Goal: Task Accomplishment & Management: Use online tool/utility

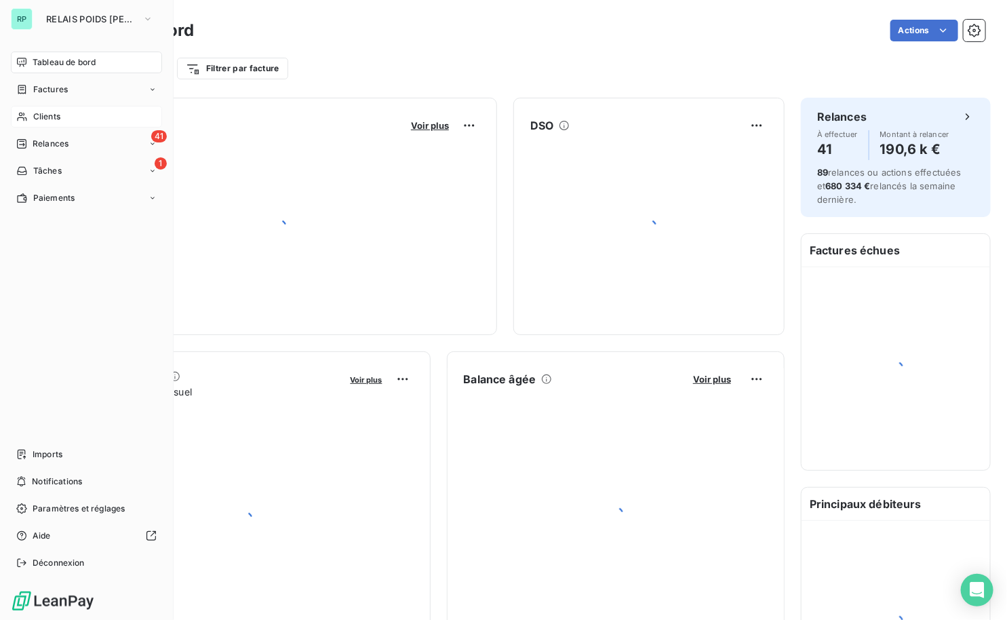
click at [48, 111] on span "Clients" at bounding box center [46, 117] width 27 height 12
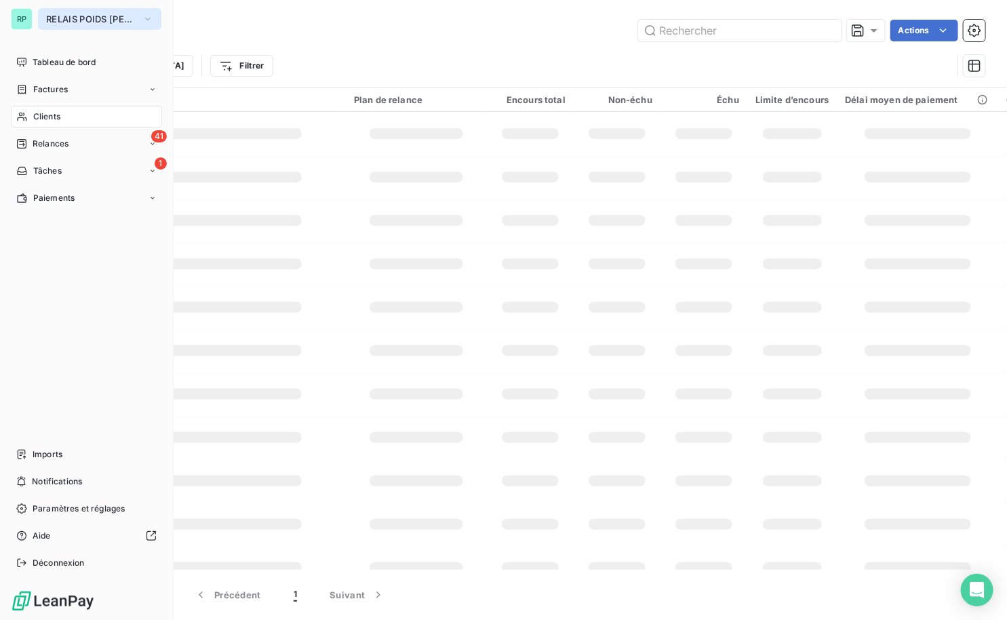
click at [134, 18] on span "RELAIS POIDS [PERSON_NAME]" at bounding box center [91, 19] width 91 height 11
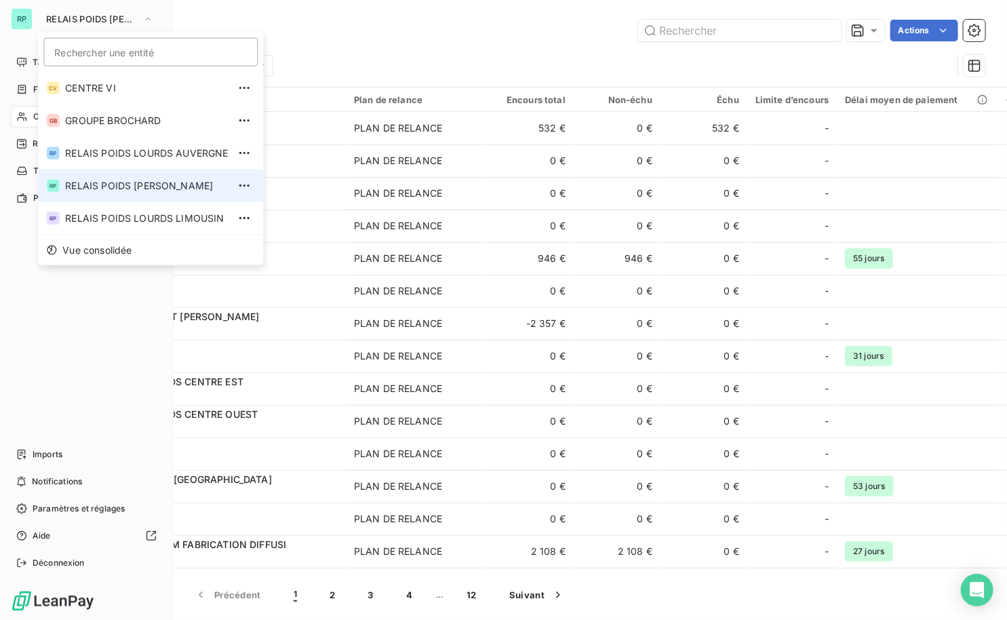
click at [169, 183] on span "RELAIS POIDS [PERSON_NAME]" at bounding box center [146, 186] width 163 height 14
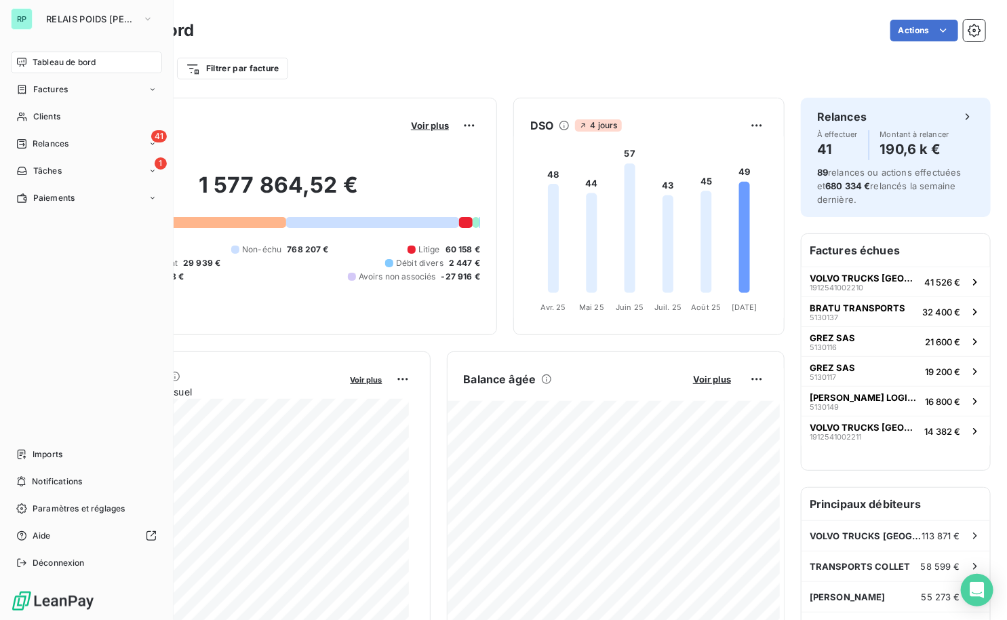
click at [401, 13] on div "Tableau de bord Actions Filtrer par client Filtrer par facture" at bounding box center [524, 44] width 963 height 89
click at [42, 117] on span "Clients" at bounding box center [46, 117] width 27 height 12
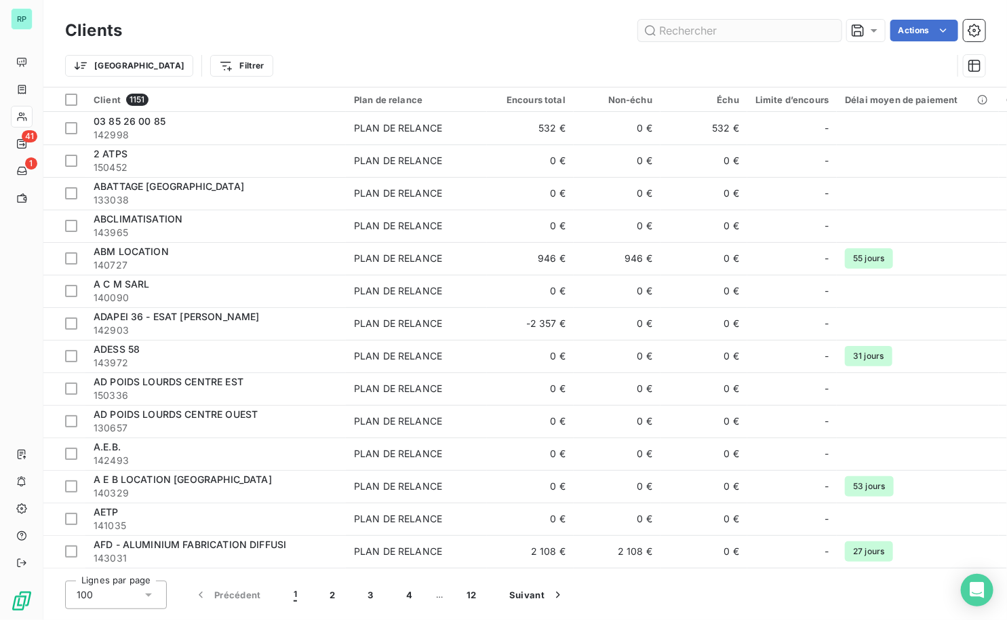
click at [684, 33] on input "text" at bounding box center [739, 31] width 203 height 22
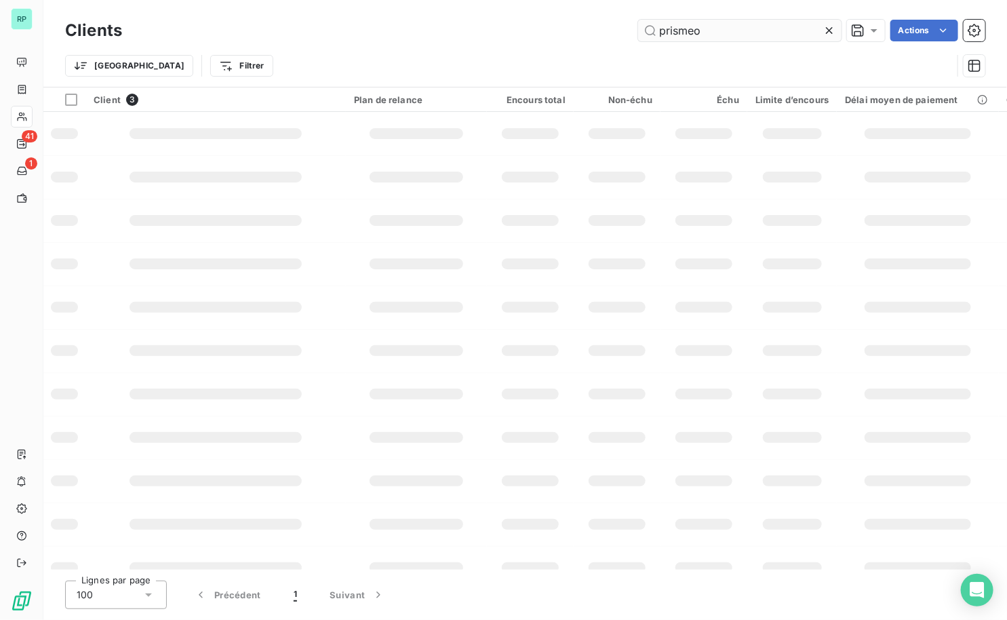
type input "prismeo"
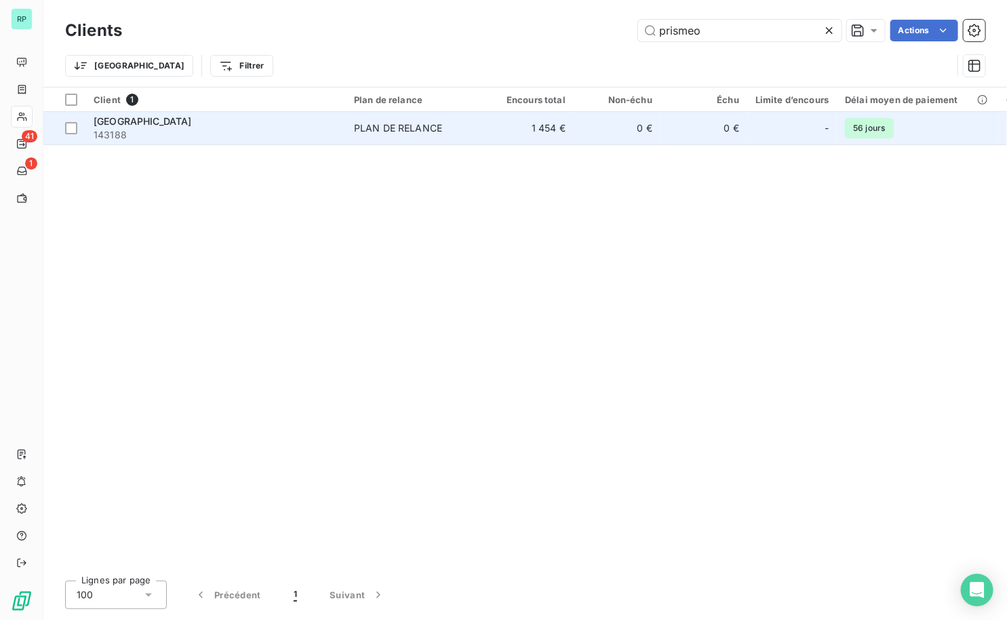
click at [168, 130] on span "143188" at bounding box center [216, 135] width 244 height 14
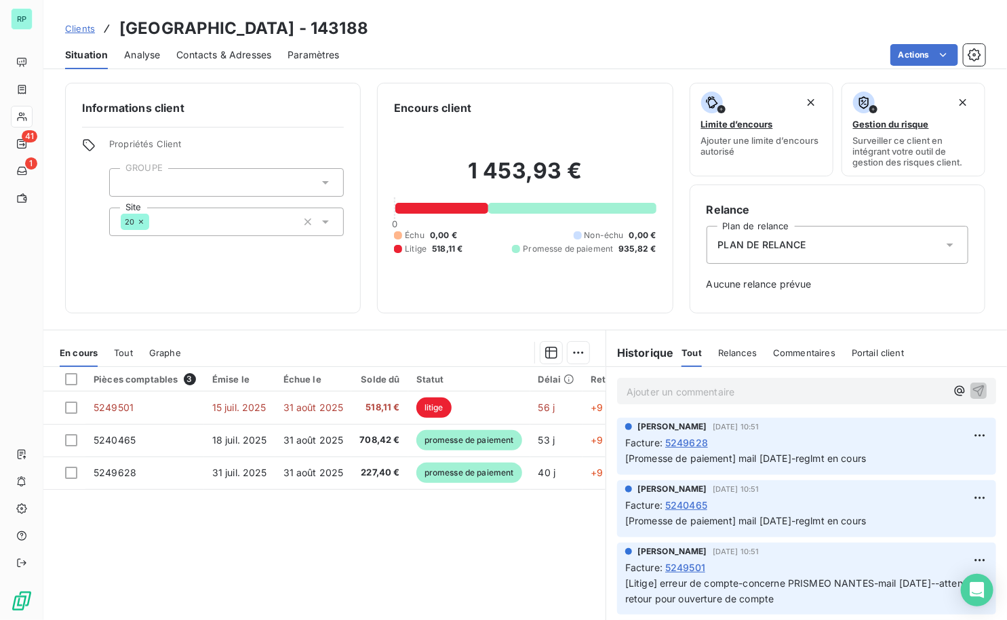
scroll to position [123, 0]
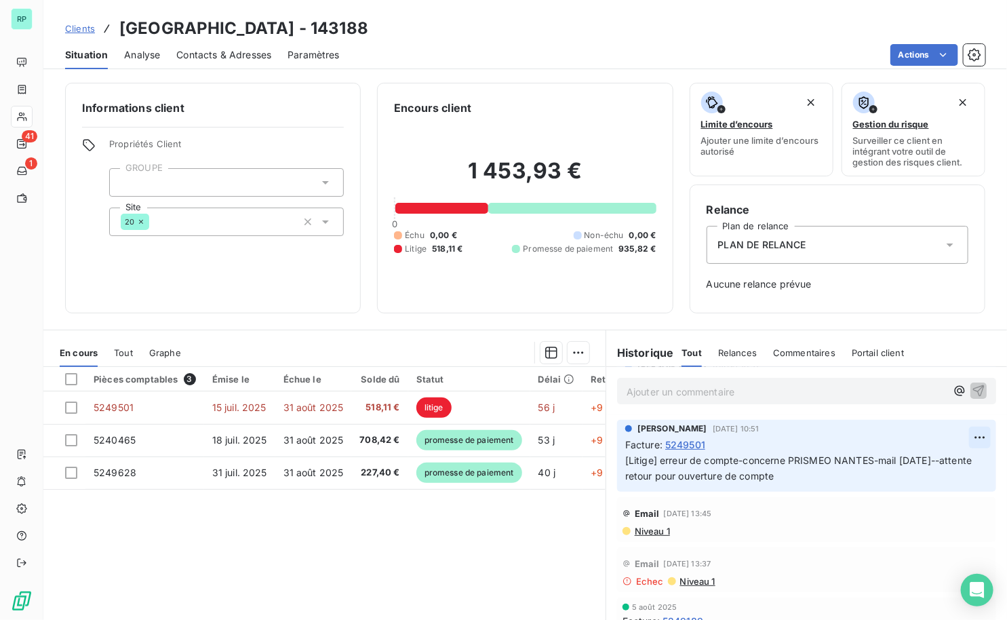
click at [961, 434] on html "RP 41 1 Clients PRISMEO CENTRE - 143188 Situation Analyse Contacts & Adresses P…" at bounding box center [503, 310] width 1007 height 620
click at [915, 464] on div "Editer" at bounding box center [929, 467] width 76 height 22
drag, startPoint x: 815, startPoint y: 473, endPoint x: 898, endPoint y: 453, distance: 85.7
click at [898, 453] on p "[Litige] erreur de compte-concerne PRISMEO NANTES-mail [DATE]--attente retour p…" at bounding box center [798, 468] width 346 height 31
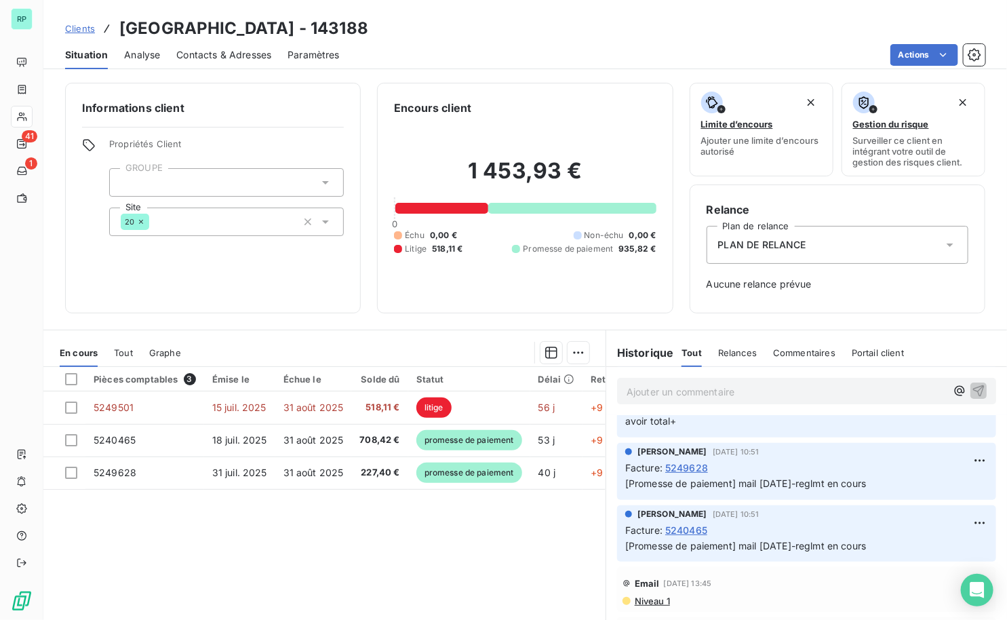
scroll to position [0, 0]
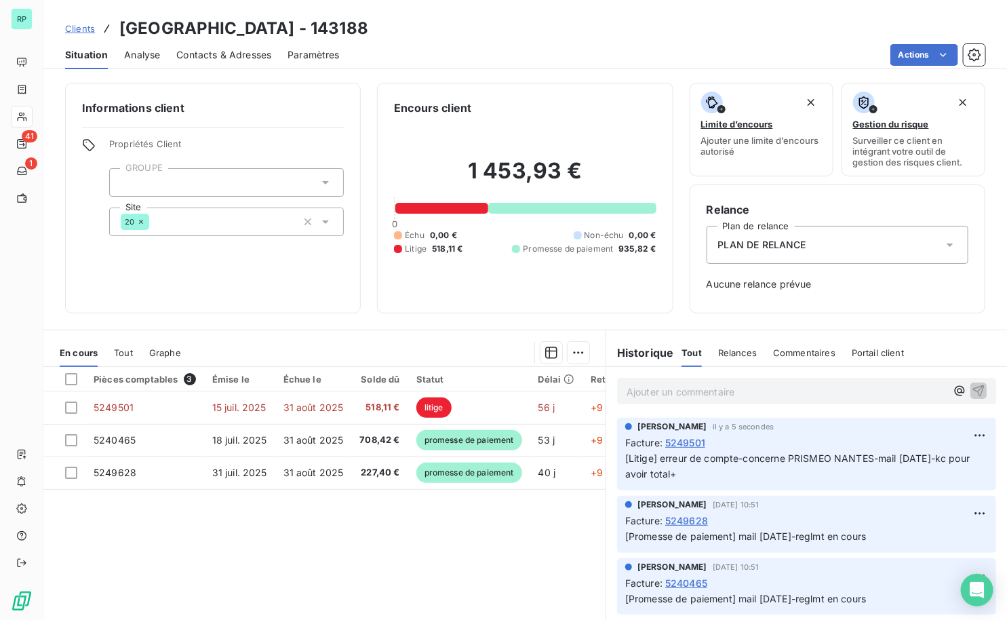
click at [699, 473] on p "[Litige] erreur de compte-concerne PRISMEO NANTES-mail [DATE]-kc pour avoir tot…" at bounding box center [806, 466] width 363 height 31
click at [956, 434] on html "RP 41 1 Clients PRISMEO CENTRE - 143188 Situation Analyse Contacts & Adresses P…" at bounding box center [503, 310] width 1007 height 620
click at [898, 461] on div "Editer" at bounding box center [929, 465] width 76 height 22
click at [735, 474] on p "[Litige] erreur de compte-concerne PRISMEO NANTES-mail [DATE]-kc pour avoir tot…" at bounding box center [798, 466] width 346 height 31
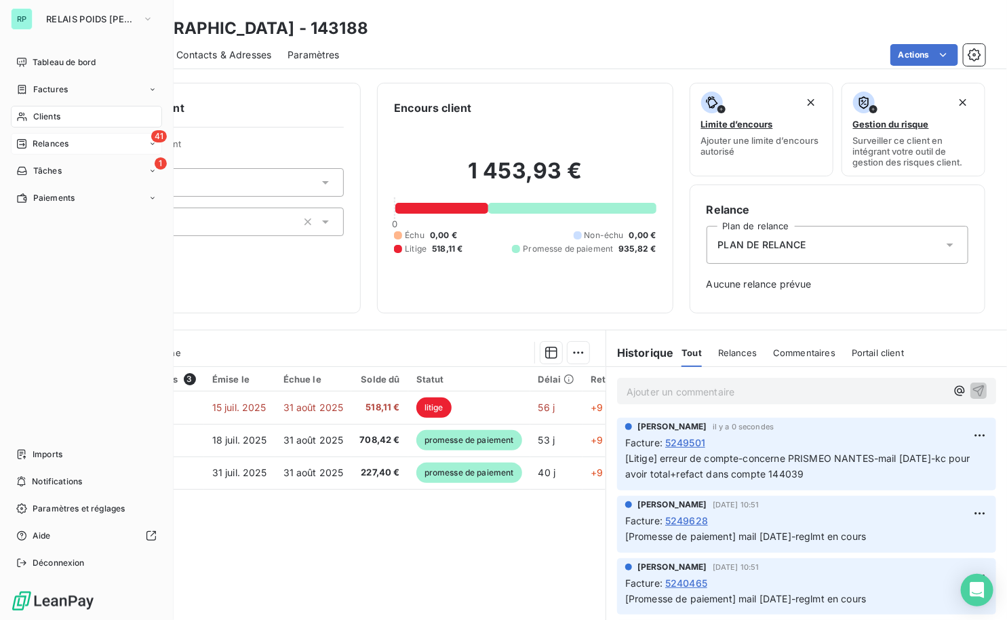
click at [31, 142] on div "Relances" at bounding box center [42, 144] width 52 height 12
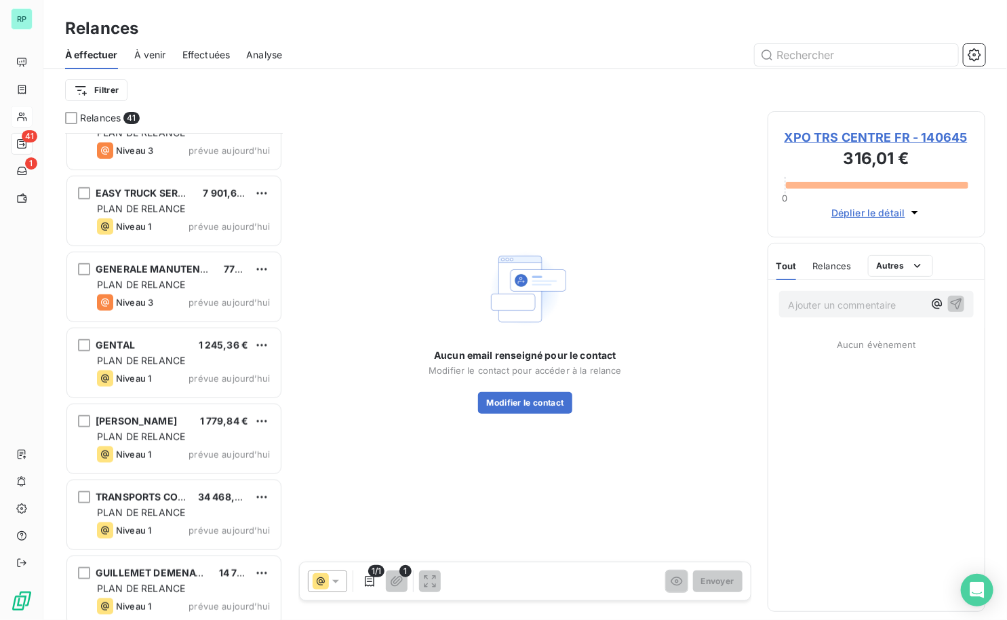
scroll to position [2627, 0]
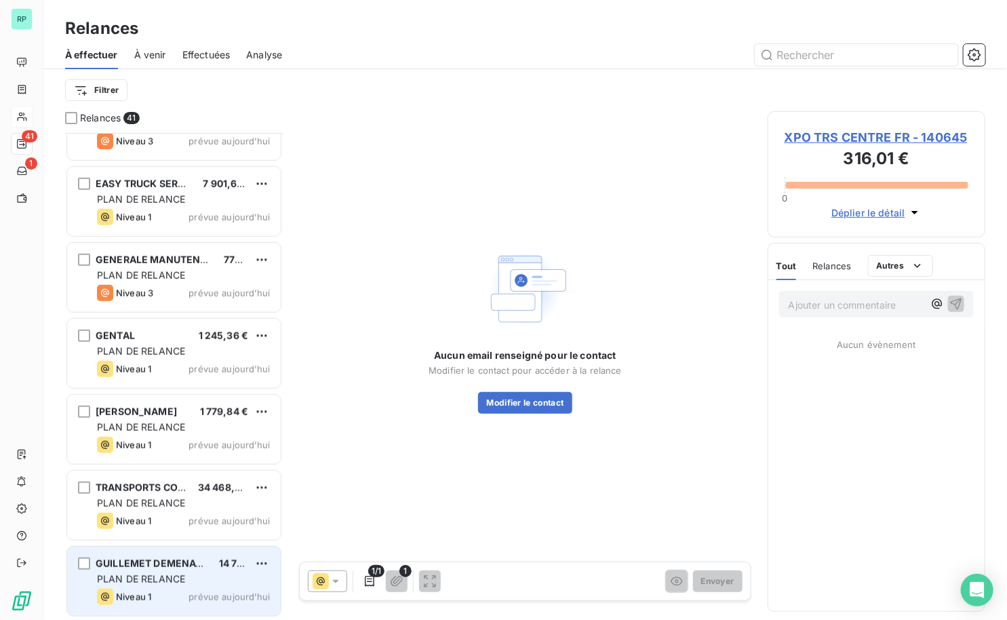
click at [142, 565] on span "GUILLEMET DEMENAGEMENT MESSAGERIE" at bounding box center [199, 563] width 207 height 12
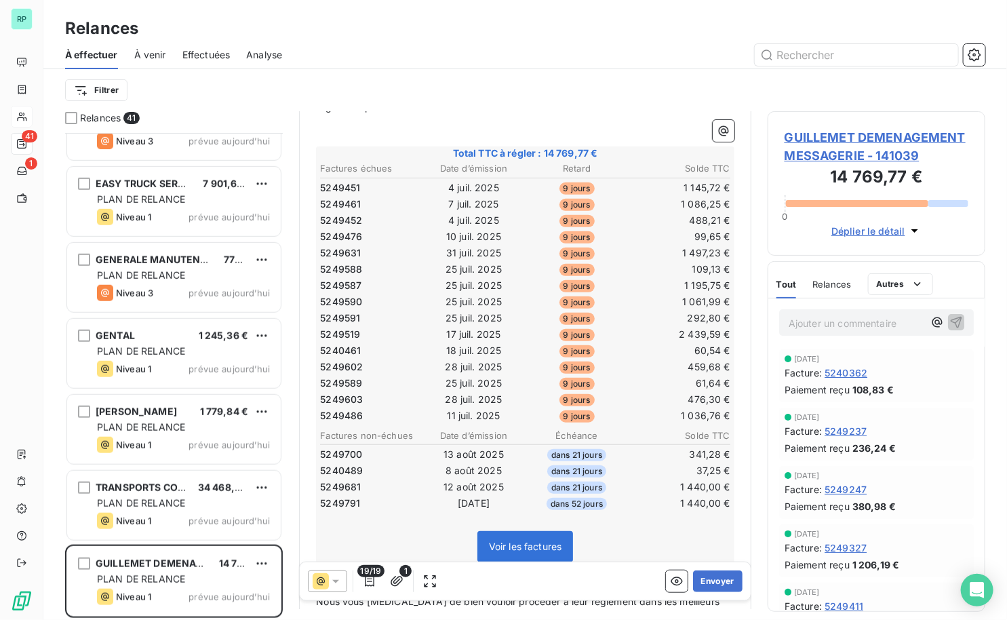
scroll to position [123, 0]
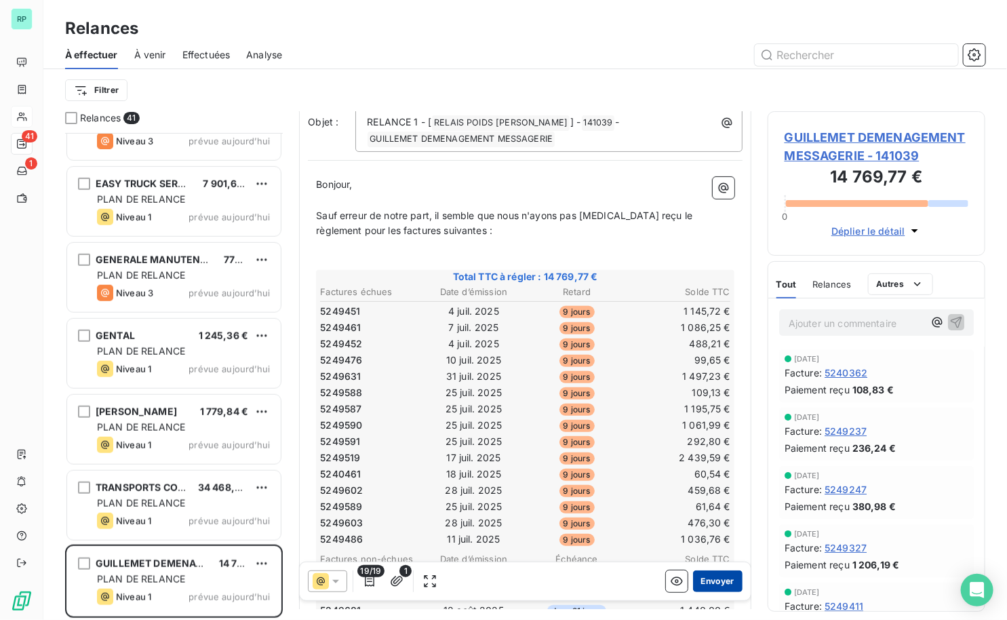
click at [712, 580] on button "Envoyer" at bounding box center [717, 581] width 49 height 22
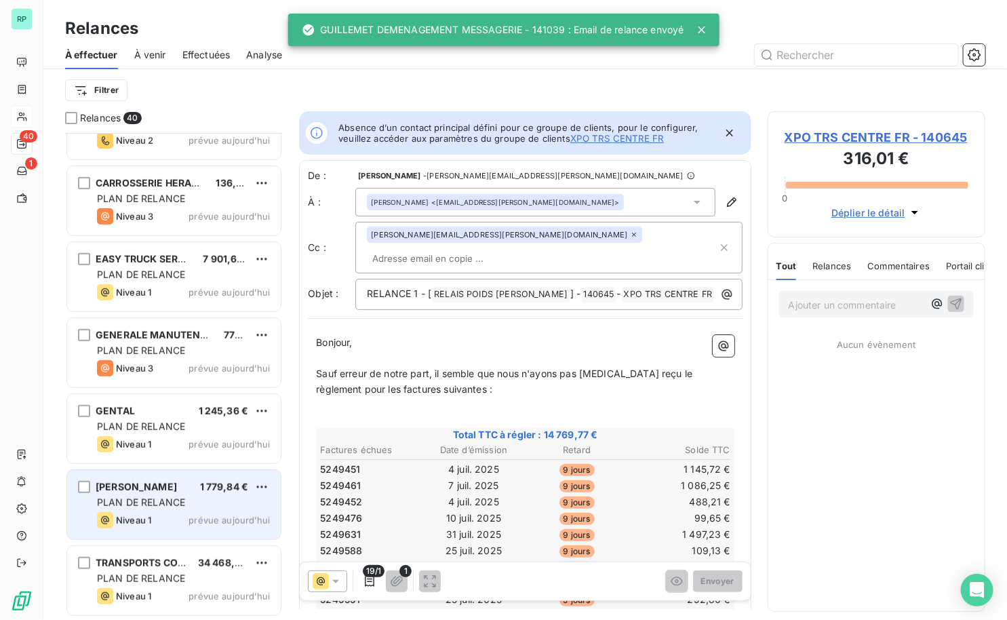
scroll to position [2550, 0]
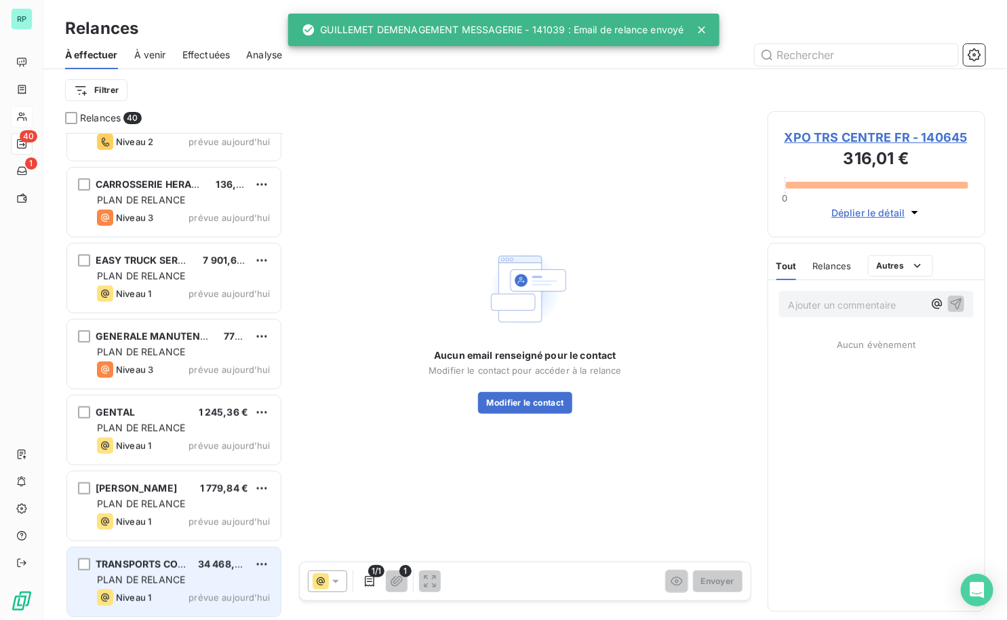
click at [161, 562] on span "TRANSPORTS COLLET" at bounding box center [149, 564] width 106 height 12
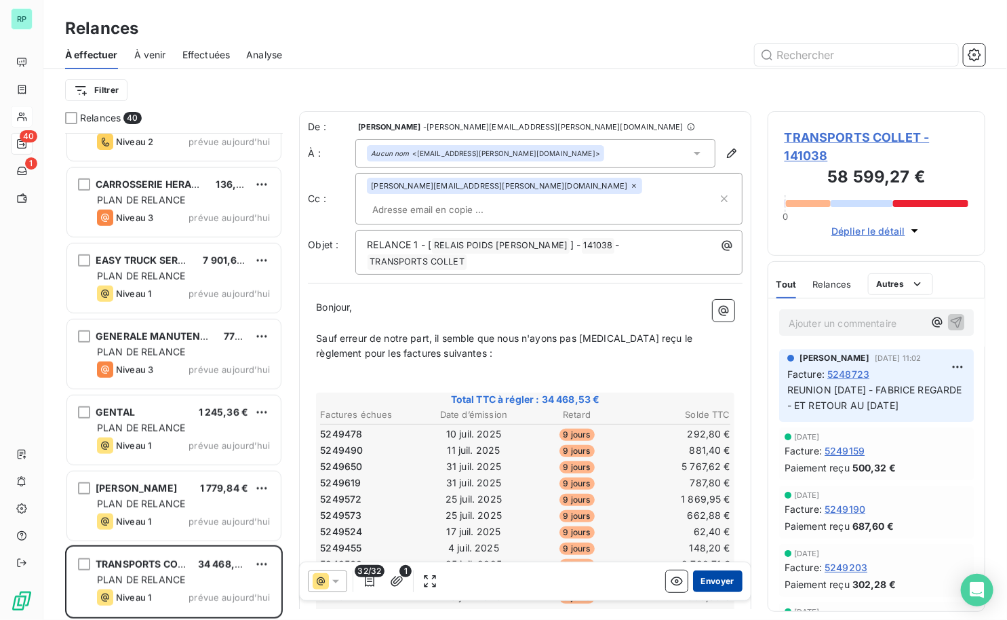
click at [708, 576] on button "Envoyer" at bounding box center [717, 581] width 49 height 22
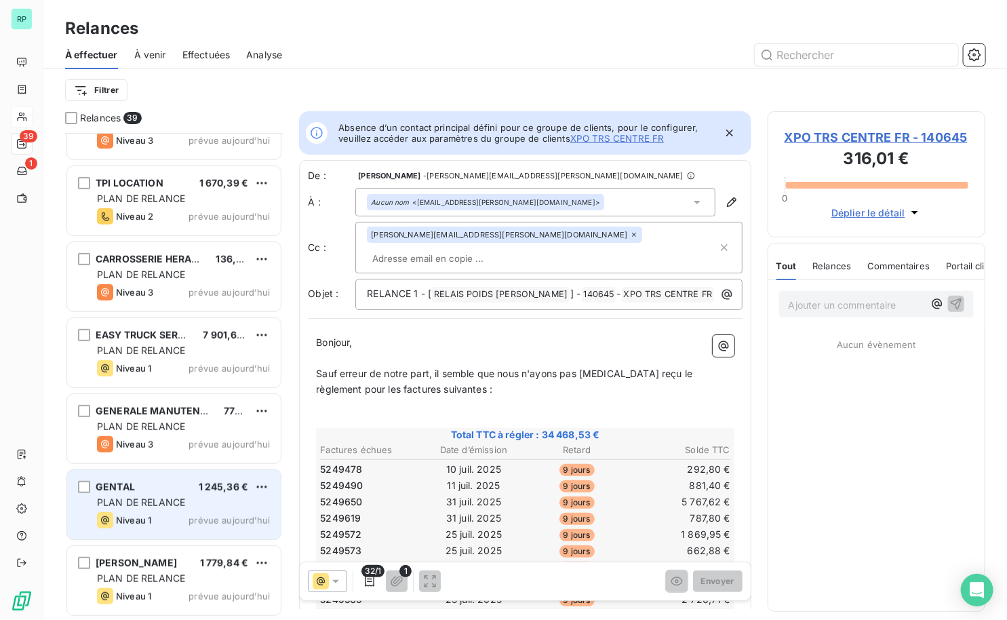
scroll to position [2475, 0]
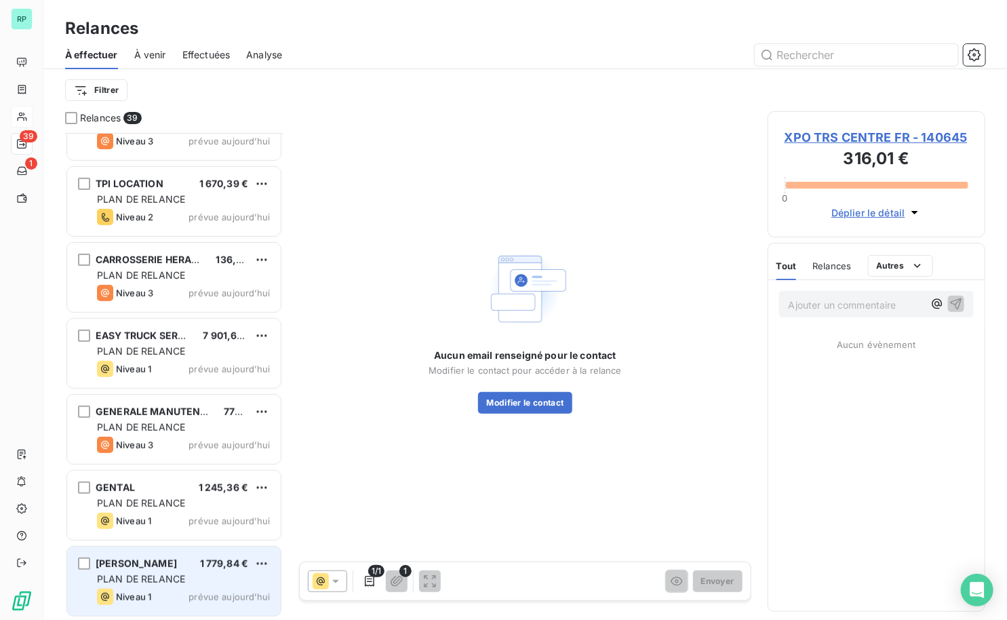
click at [167, 561] on div "VICAR FERARD 1 779,84 €" at bounding box center [183, 563] width 173 height 12
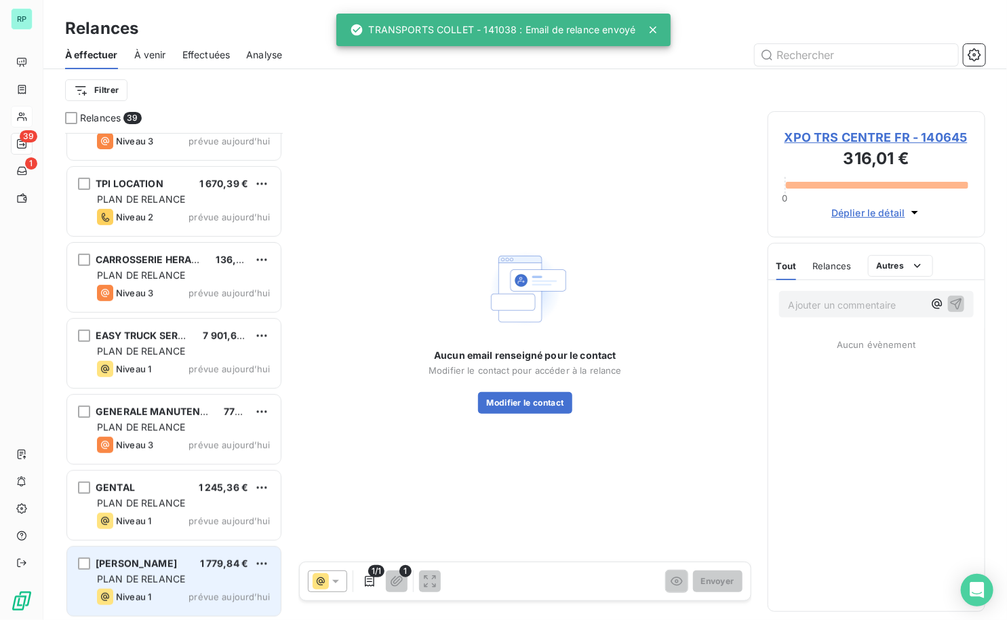
click at [152, 557] on div "[PERSON_NAME]" at bounding box center [136, 564] width 81 height 14
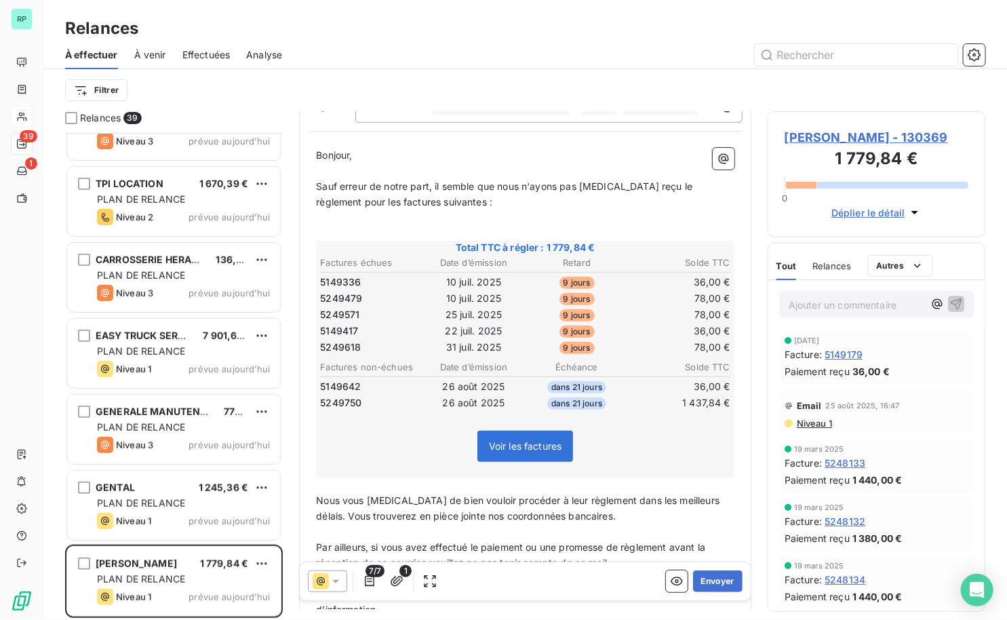
scroll to position [250, 0]
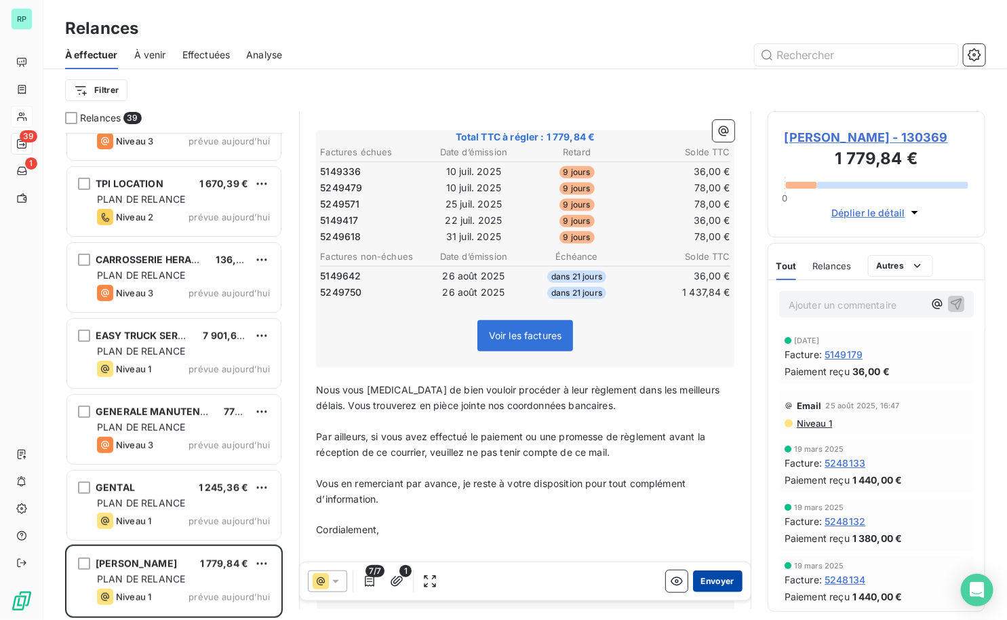
click at [710, 580] on button "Envoyer" at bounding box center [717, 581] width 49 height 22
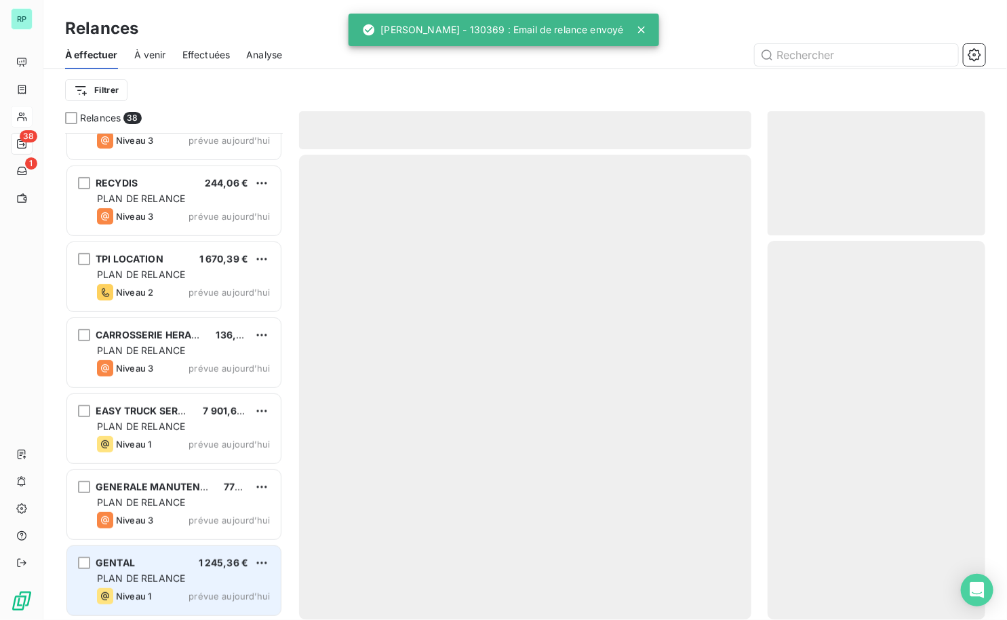
scroll to position [2399, 0]
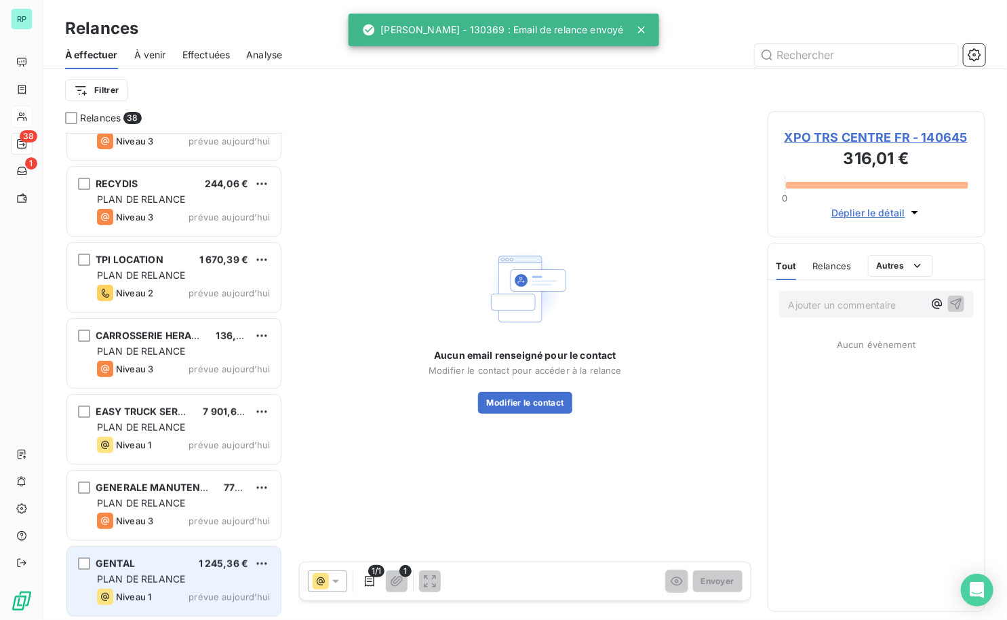
click at [163, 565] on div "GENTAL 1 245,36 €" at bounding box center [183, 563] width 173 height 12
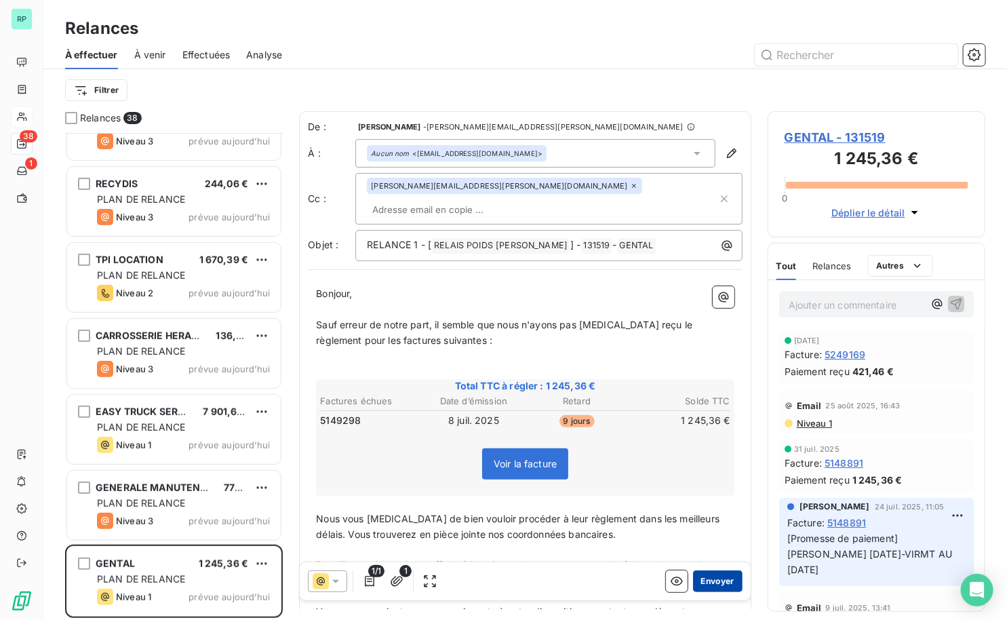
click at [708, 577] on button "Envoyer" at bounding box center [717, 581] width 49 height 22
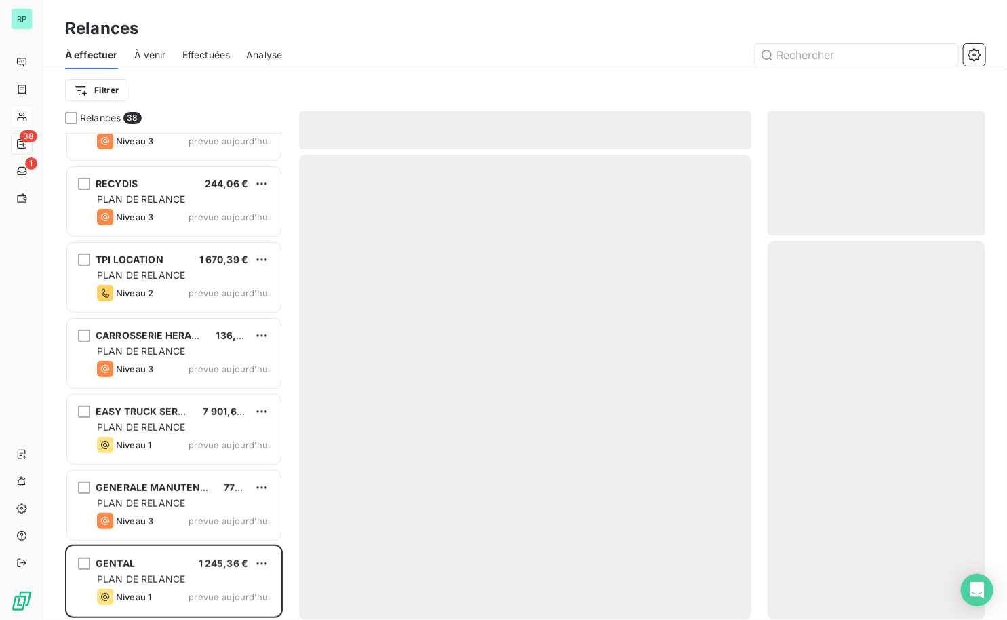
scroll to position [2323, 0]
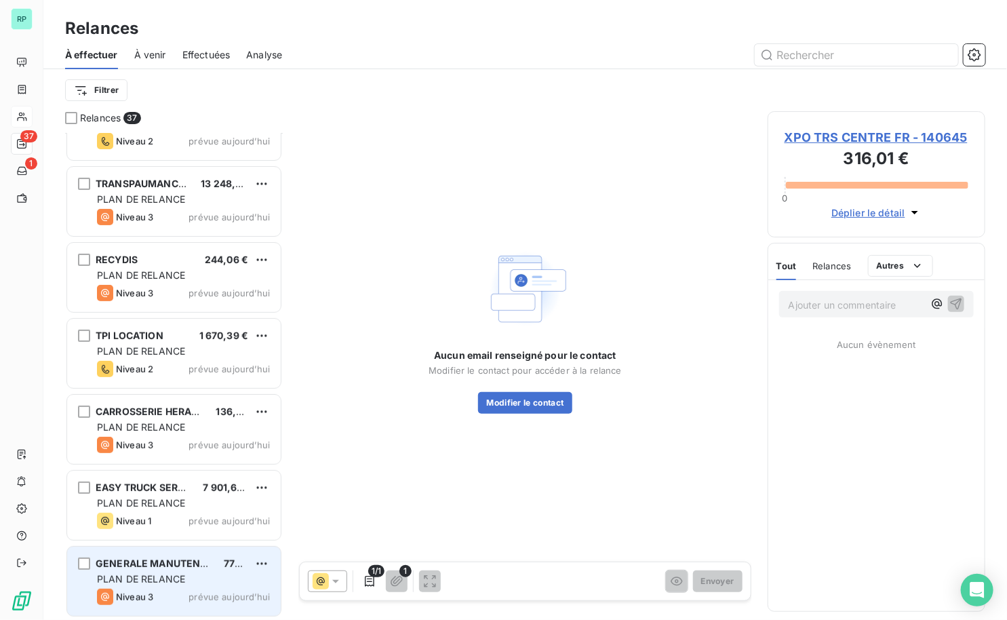
click at [175, 557] on div "GENERALE MANUTENTION DU CENTRE" at bounding box center [154, 564] width 117 height 14
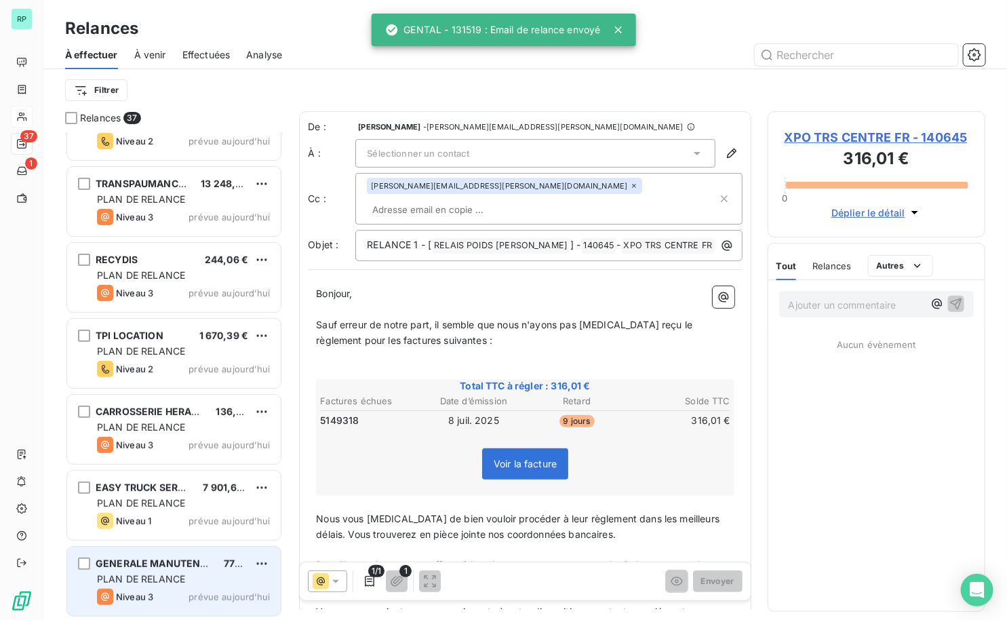
click at [202, 565] on span "GENERALE MANUTENTION DU CENTRE" at bounding box center [189, 563] width 186 height 12
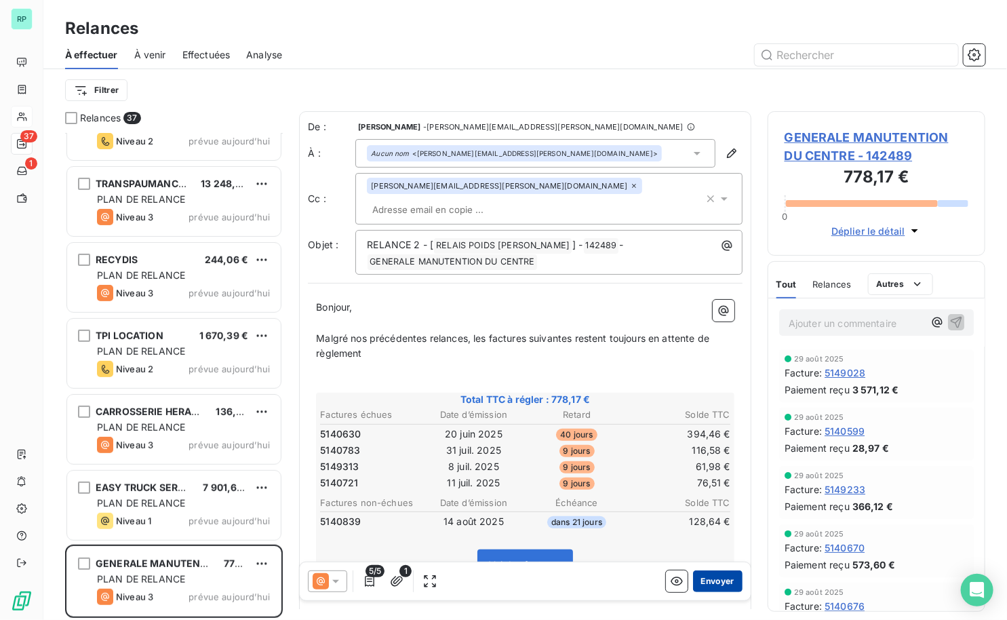
click at [717, 578] on button "Envoyer" at bounding box center [717, 581] width 49 height 22
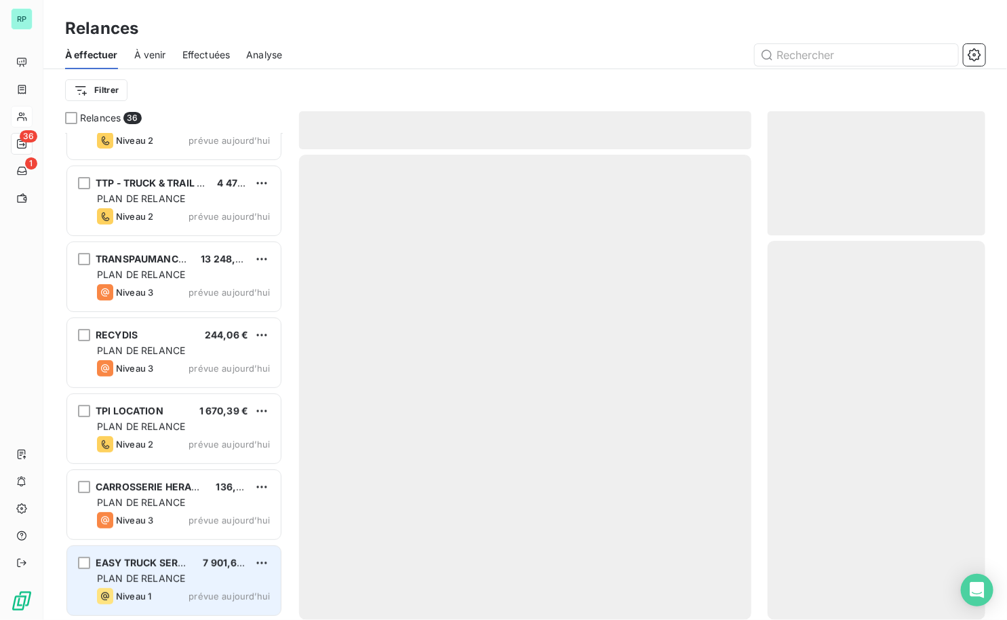
scroll to position [2246, 0]
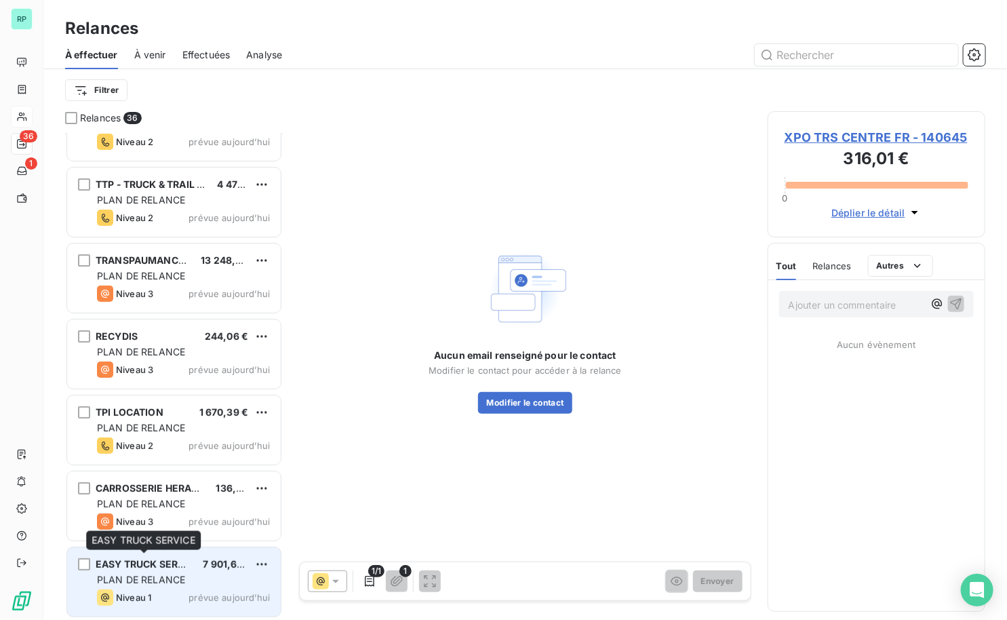
click at [155, 570] on div "EASY TRUCK SERVICE" at bounding box center [144, 564] width 96 height 14
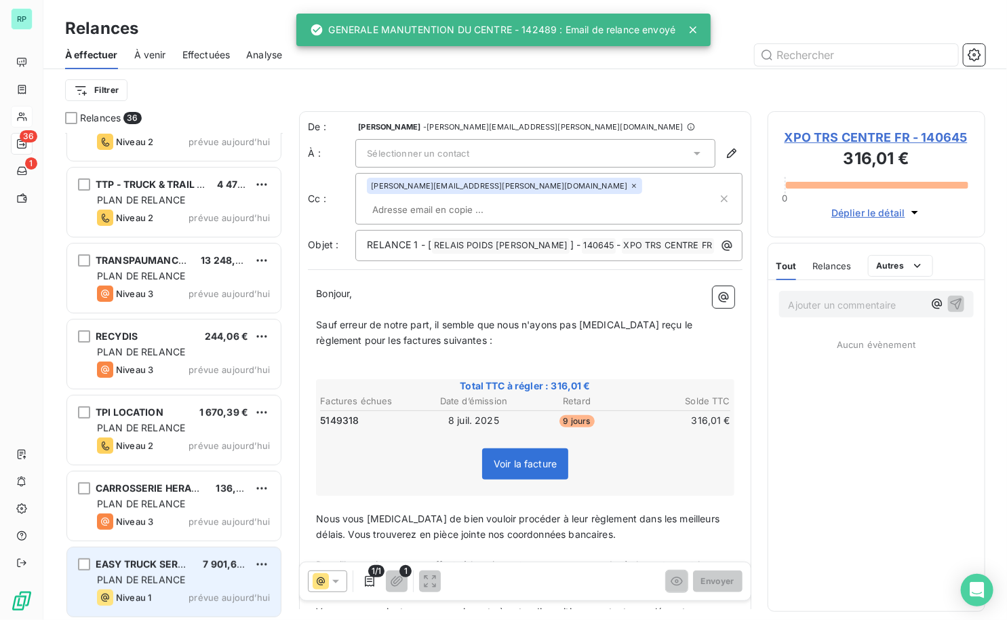
click at [180, 581] on span "PLAN DE RELANCE" at bounding box center [141, 580] width 88 height 12
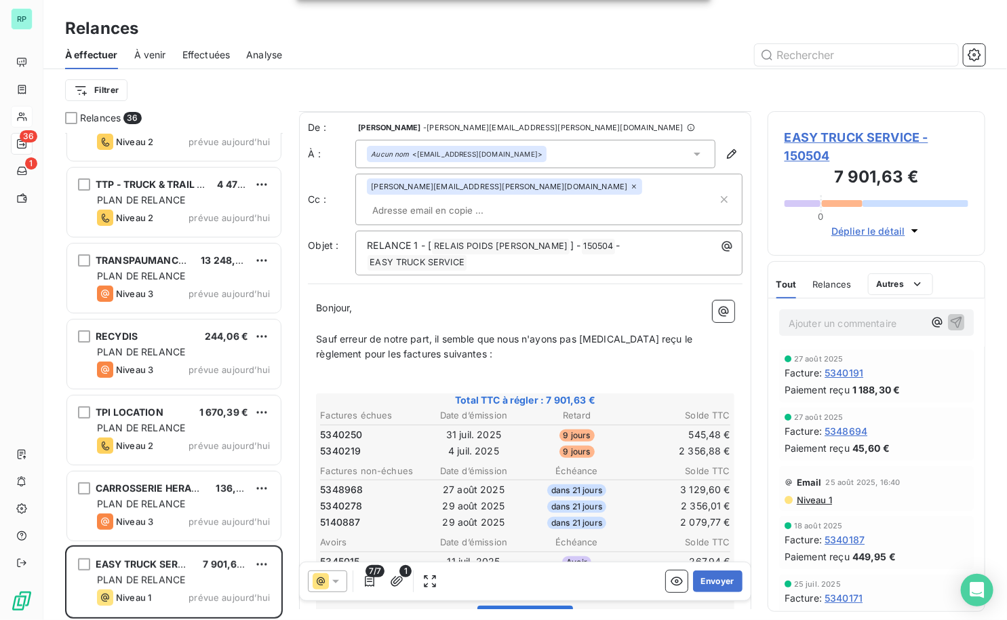
scroll to position [123, 0]
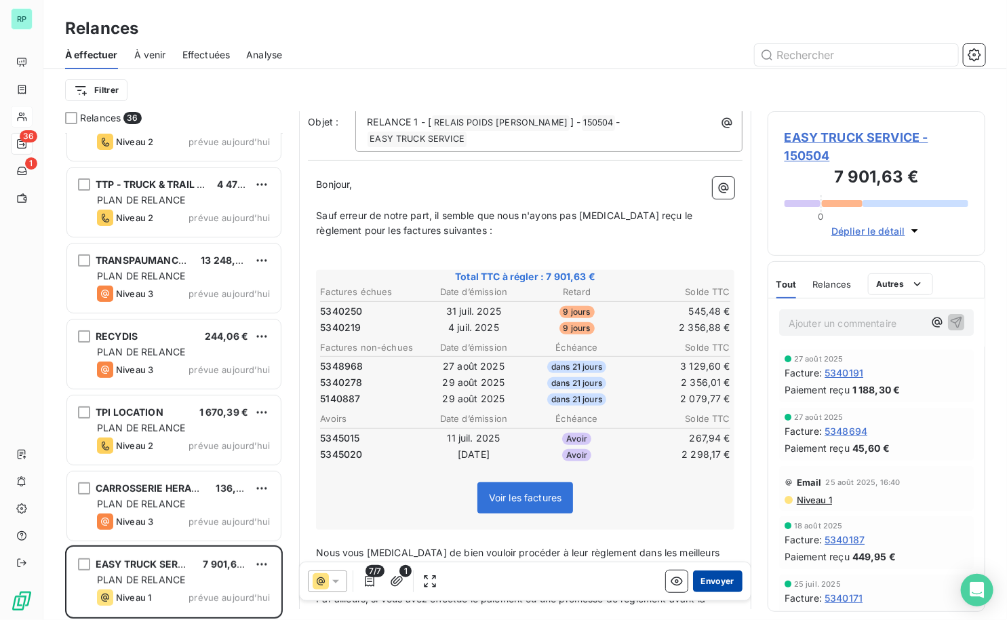
click at [704, 582] on button "Envoyer" at bounding box center [717, 581] width 49 height 22
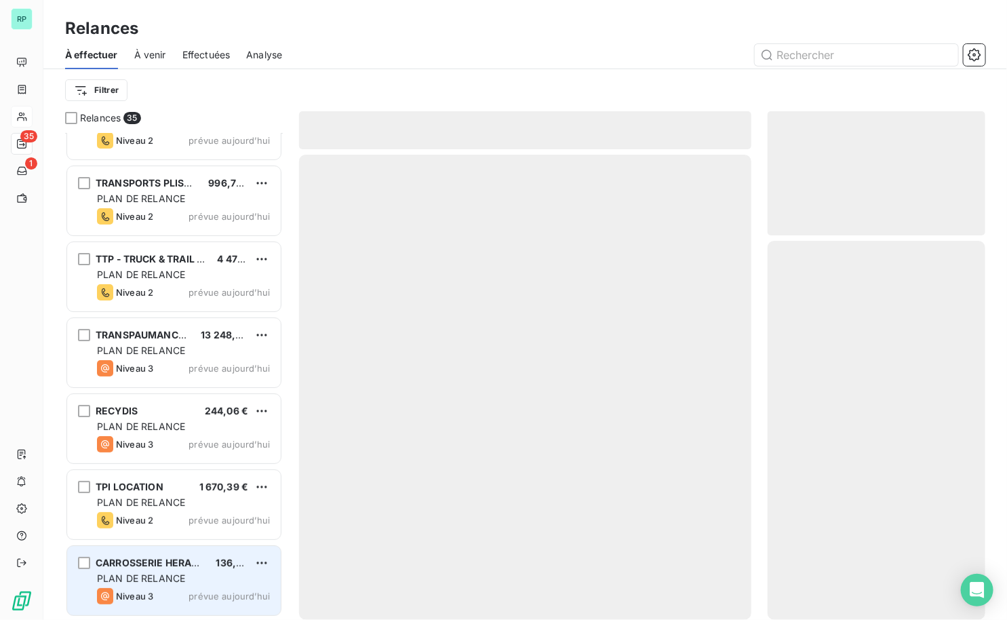
scroll to position [2170, 0]
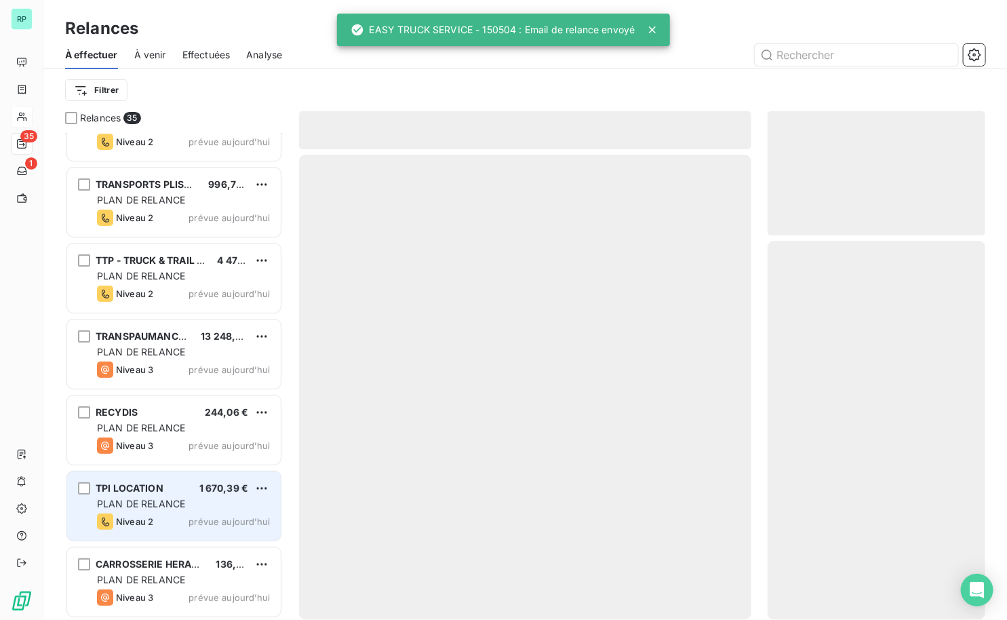
click at [150, 513] on div "Niveau 2" at bounding box center [125, 521] width 56 height 16
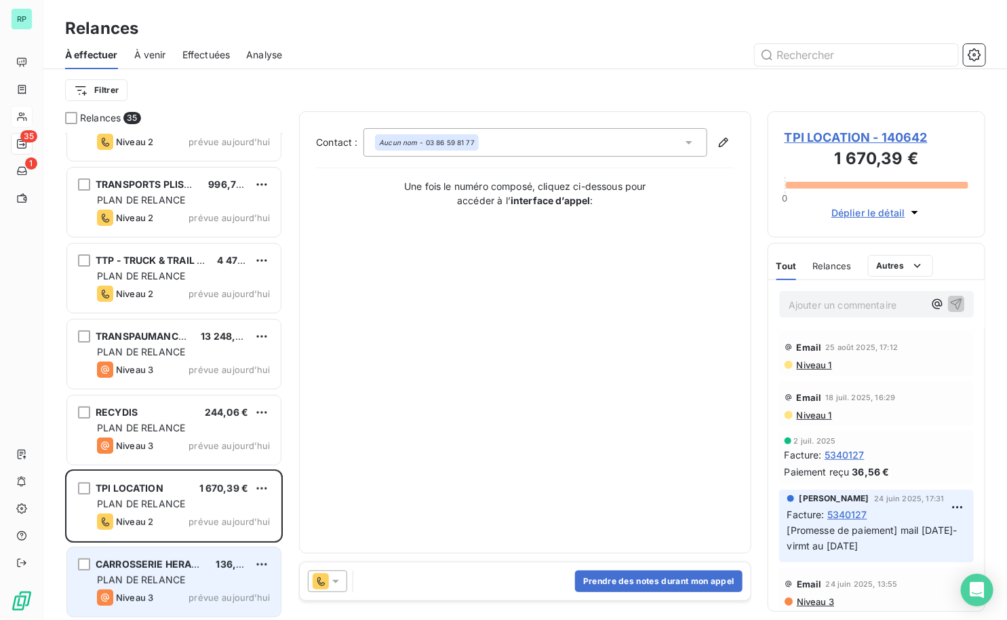
click at [153, 553] on div "CARROSSERIE HERAULT SARL 136,82 € PLAN DE RELANCE Niveau 3 prévue aujourd’hui" at bounding box center [174, 581] width 214 height 69
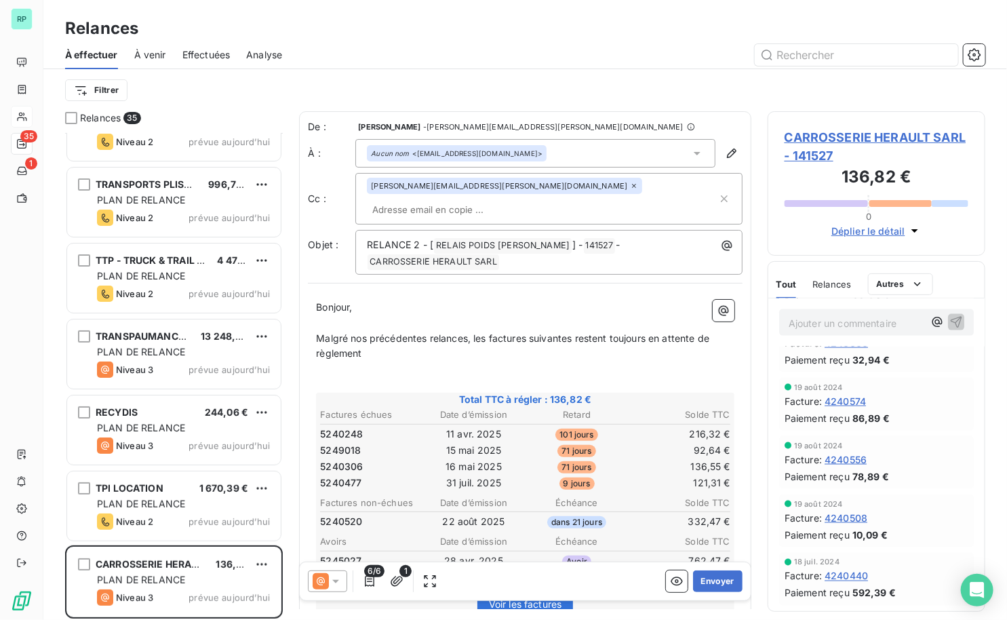
scroll to position [822, 0]
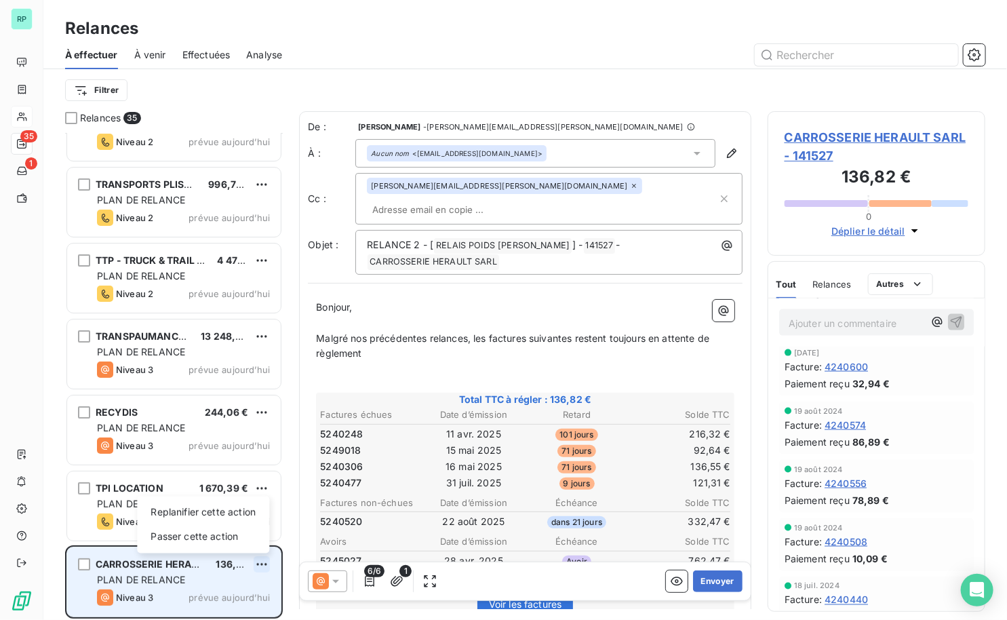
click at [260, 557] on html "RP 35 1 Relances À effectuer À venir Effectuées Analyse Filtrer Relances 35 DUT…" at bounding box center [503, 310] width 1007 height 620
click at [216, 511] on div "Replanifier cette action" at bounding box center [202, 512] width 121 height 22
select select "8"
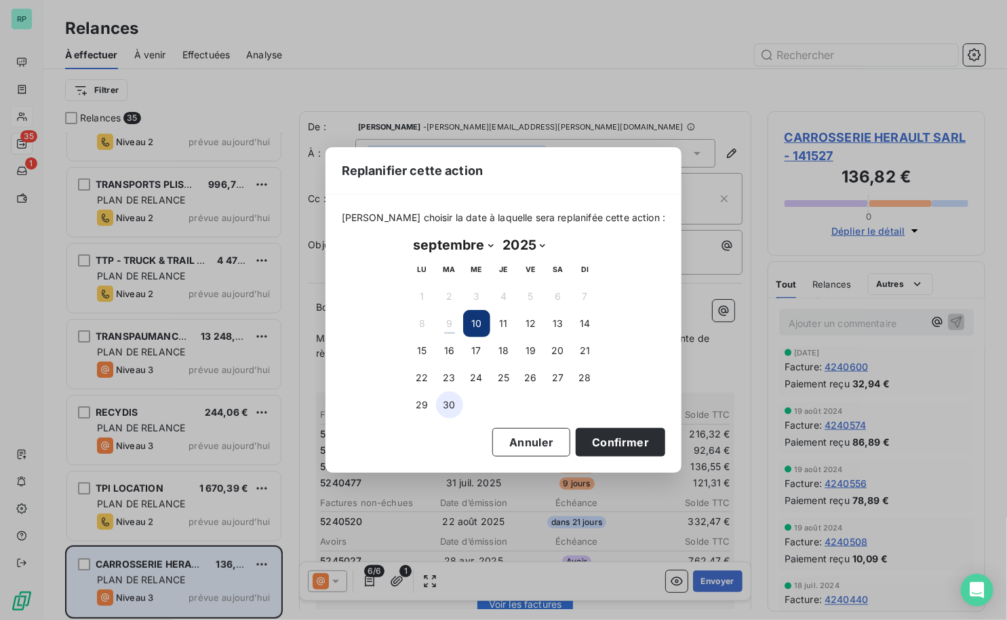
click at [445, 402] on button "30" at bounding box center [449, 404] width 27 height 27
click at [606, 441] on button "Confirmer" at bounding box center [620, 442] width 89 height 28
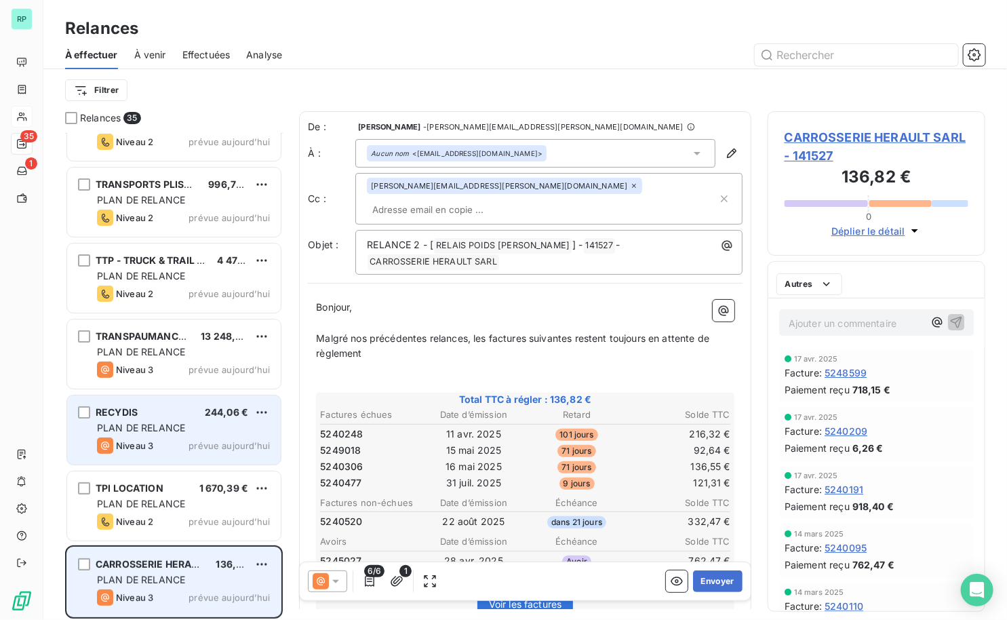
scroll to position [2095, 0]
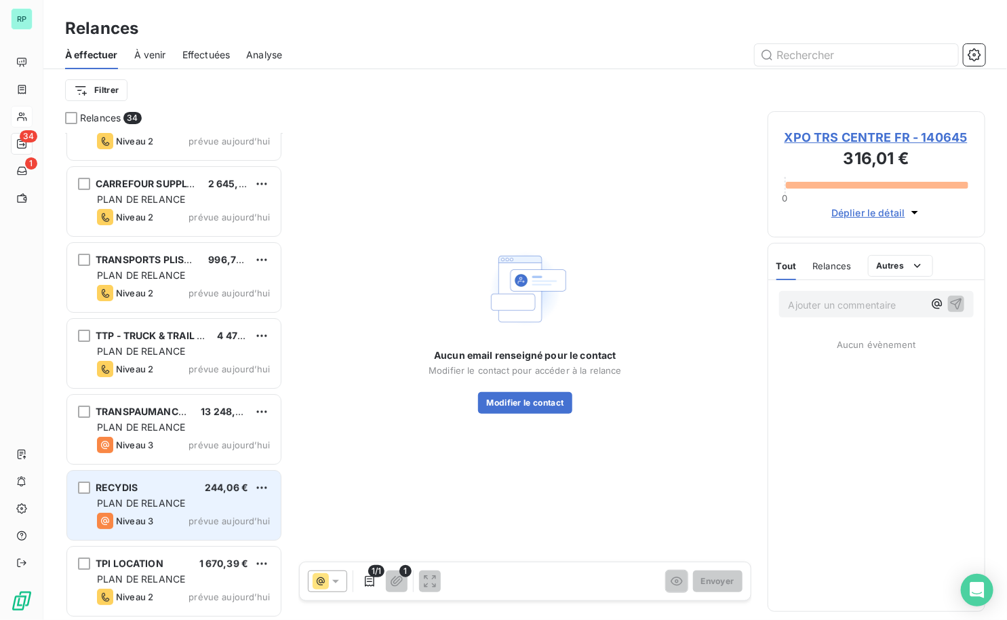
click at [165, 497] on span "PLAN DE RELANCE" at bounding box center [141, 503] width 88 height 12
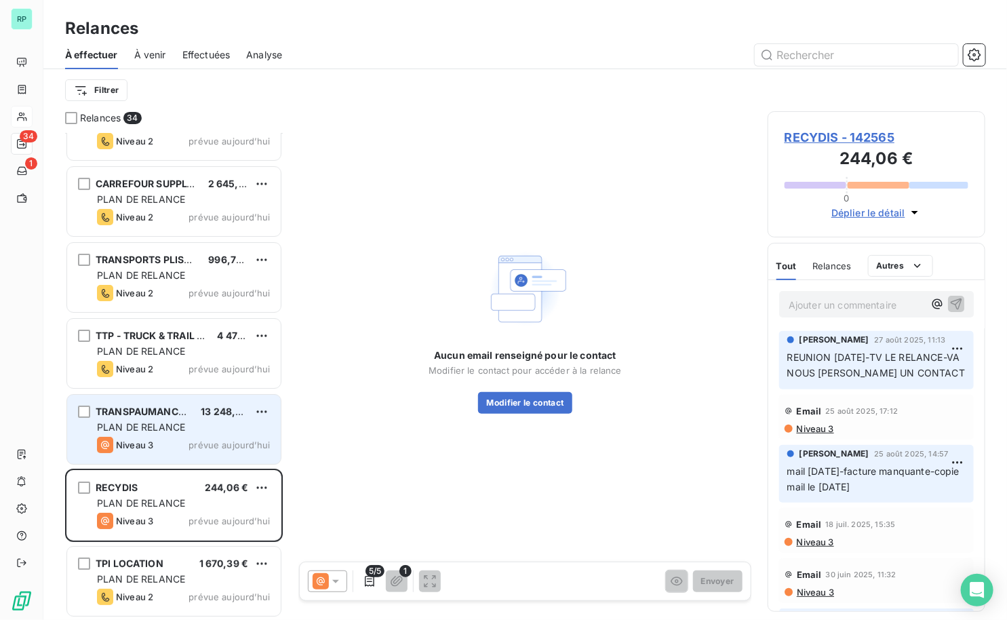
click at [167, 426] on span "PLAN DE RELANCE" at bounding box center [141, 427] width 88 height 12
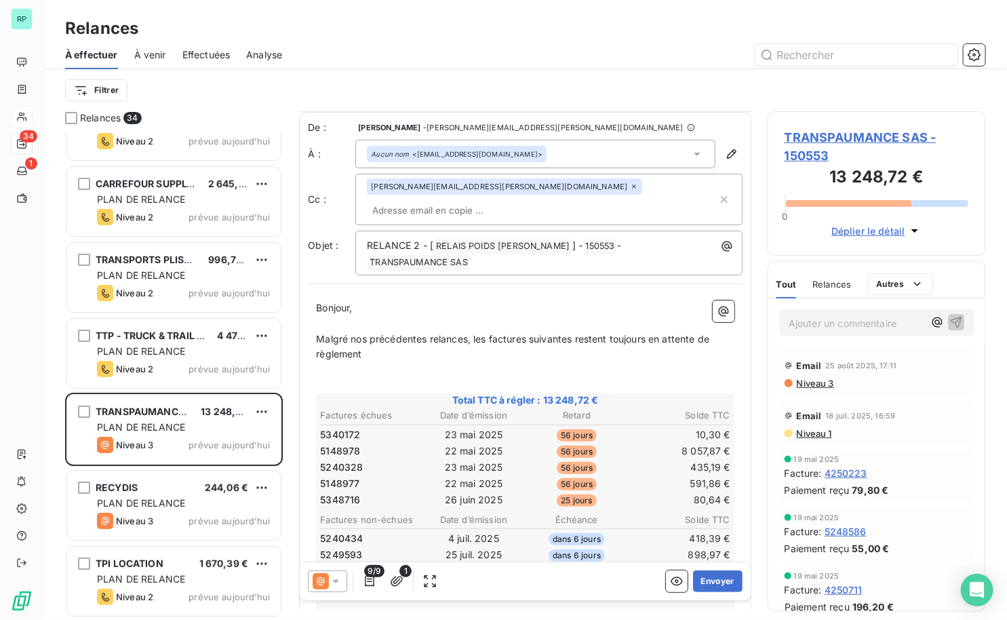
scroll to position [123, 0]
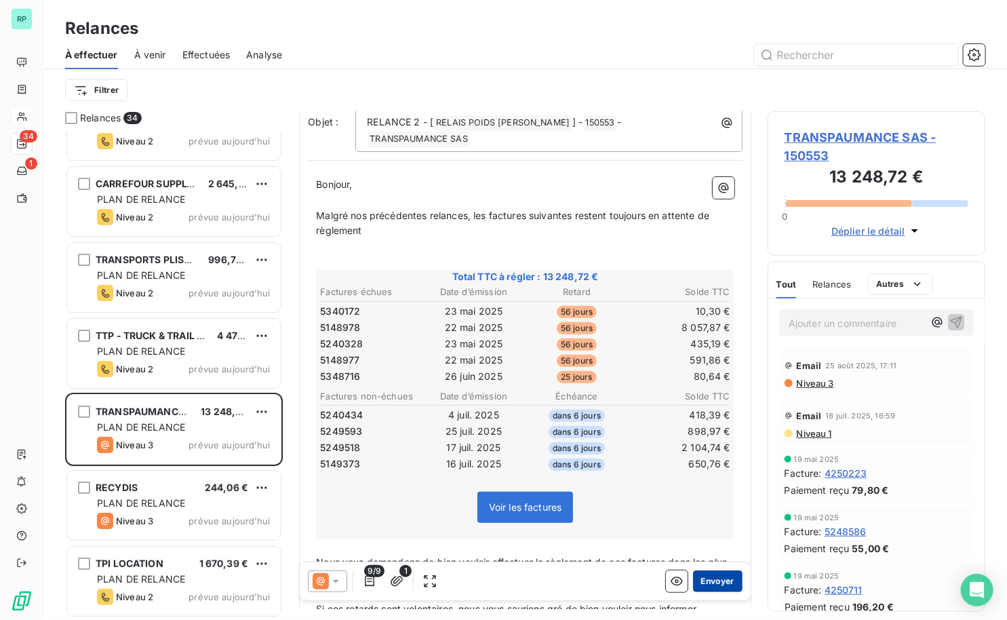
click at [725, 582] on button "Envoyer" at bounding box center [717, 581] width 49 height 22
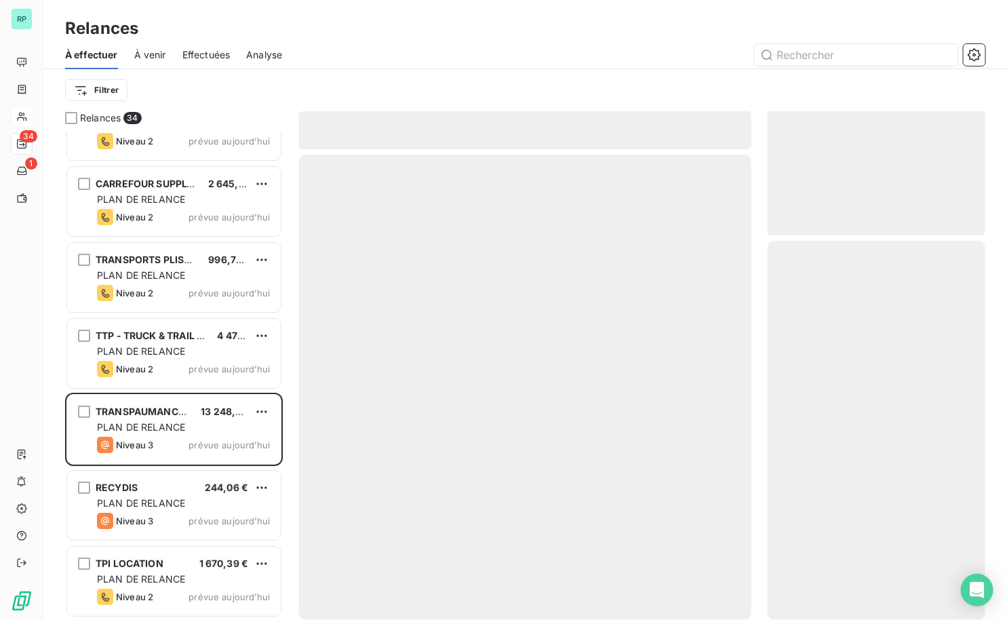
scroll to position [2019, 0]
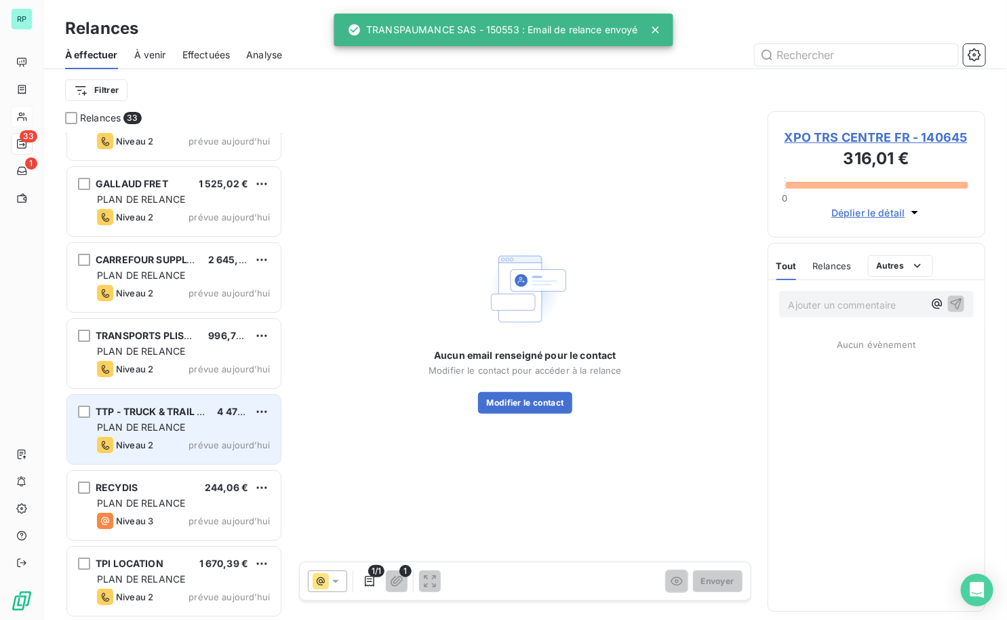
click at [163, 417] on div "TTP - TRUCK & TRAIL PERFORMANCE" at bounding box center [151, 412] width 111 height 14
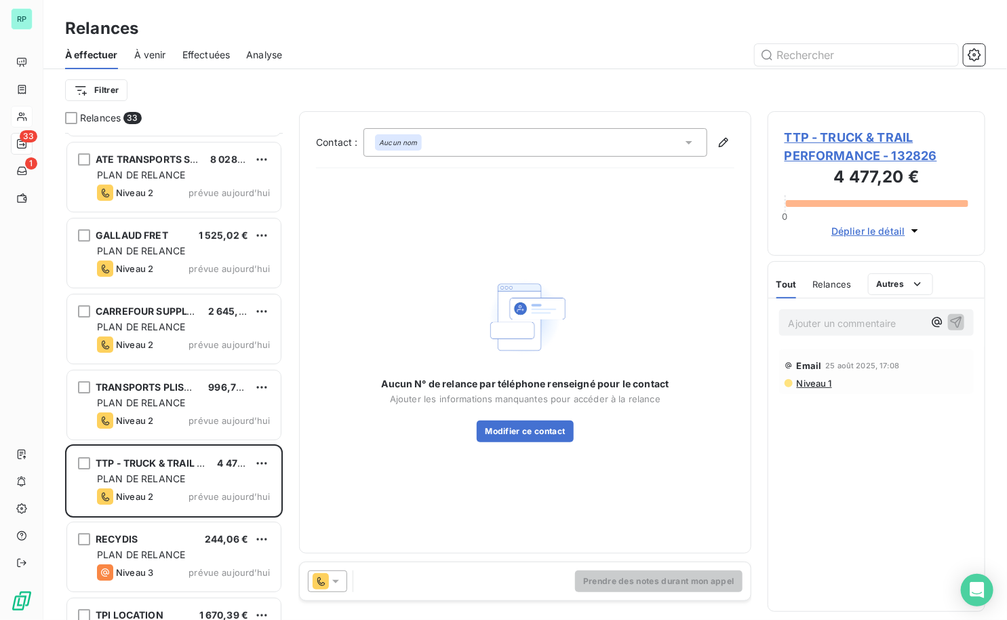
scroll to position [2020, 0]
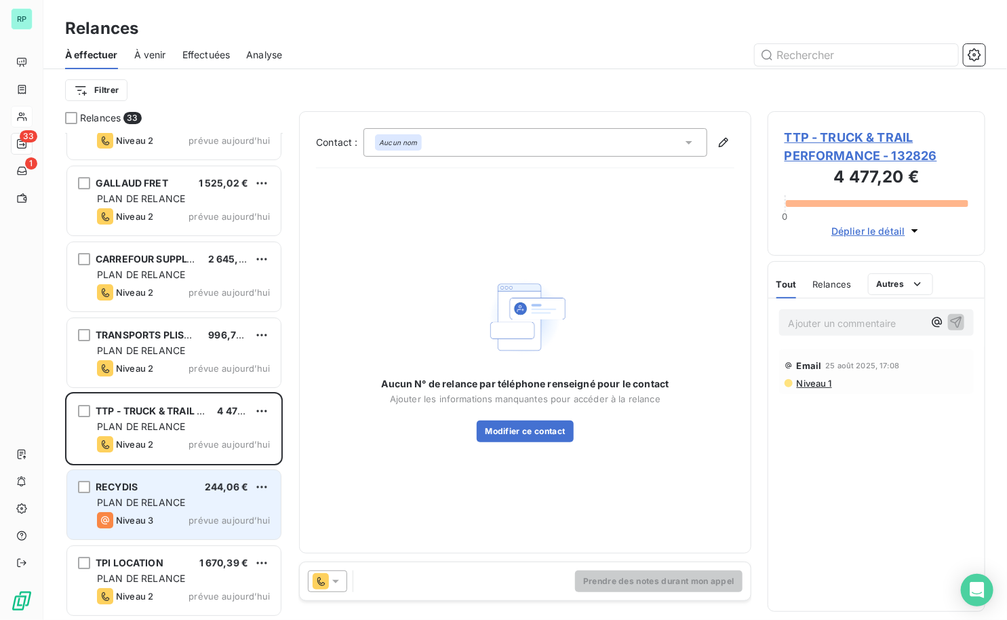
click at [182, 481] on div "RECYDIS 244,06 €" at bounding box center [183, 487] width 173 height 12
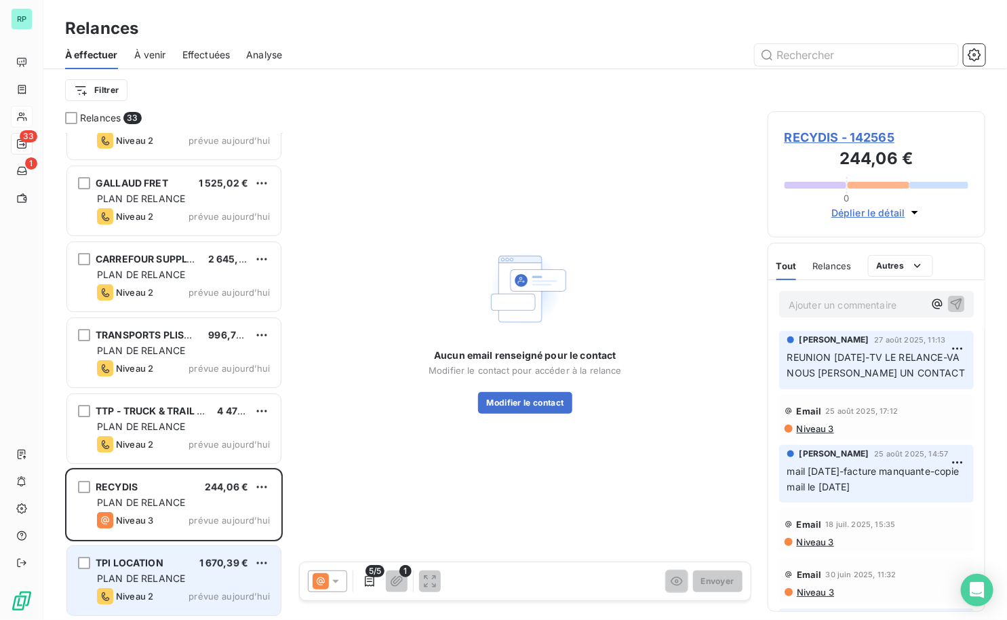
click at [171, 576] on span "PLAN DE RELANCE" at bounding box center [141, 578] width 88 height 12
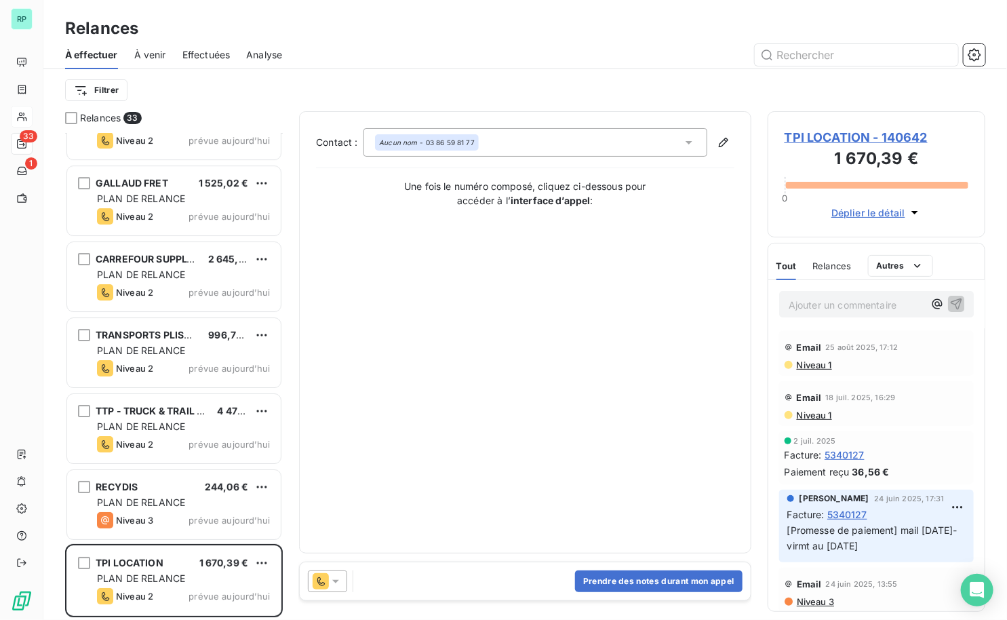
click at [340, 580] on icon at bounding box center [336, 581] width 14 height 14
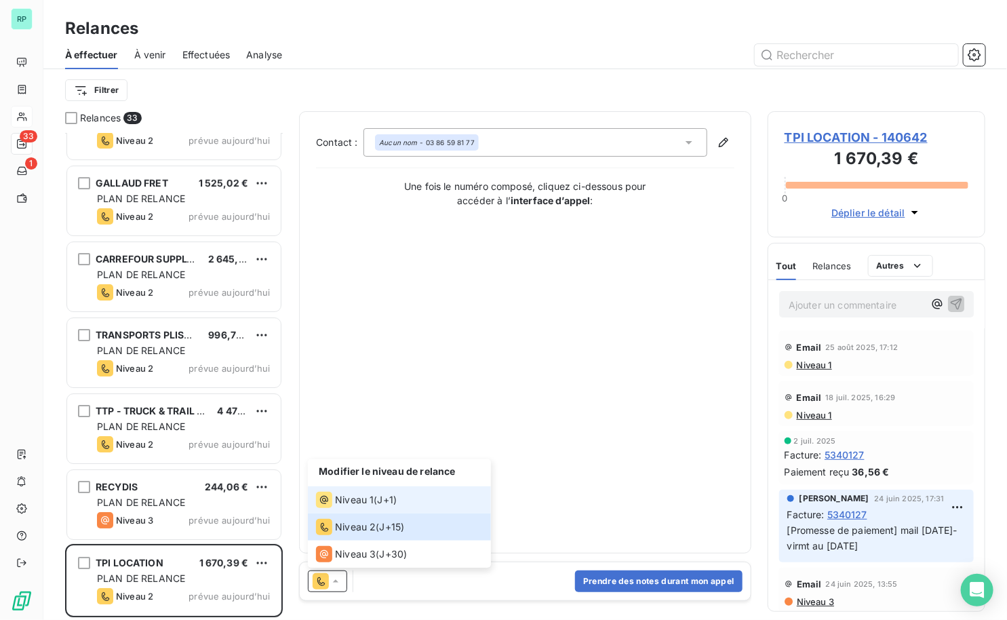
click at [367, 502] on span "Niveau 1" at bounding box center [354, 500] width 39 height 14
